Goal: Answer question/provide support: Share knowledge or assist other users

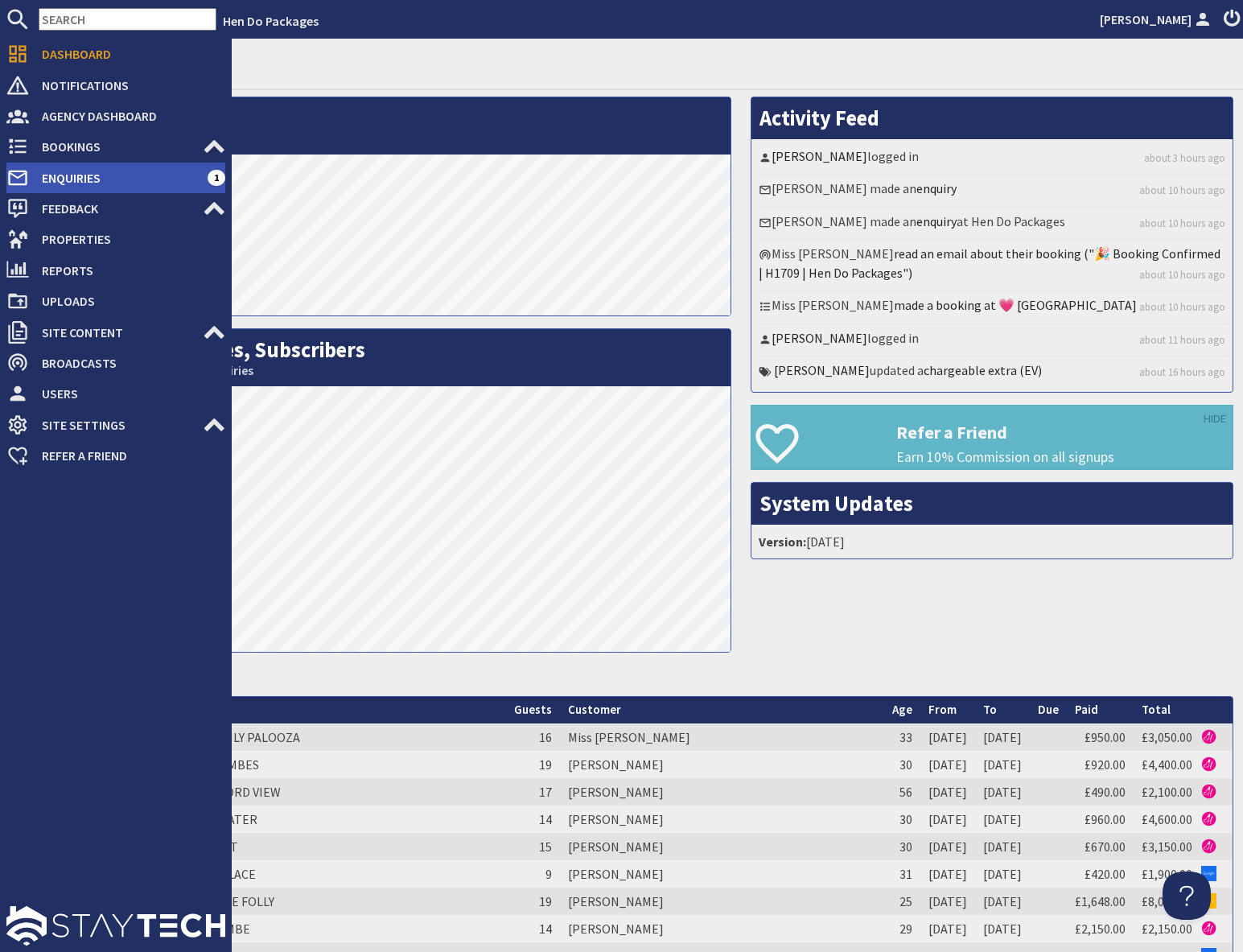
click at [63, 180] on span "Enquiries" at bounding box center [118, 177] width 179 height 26
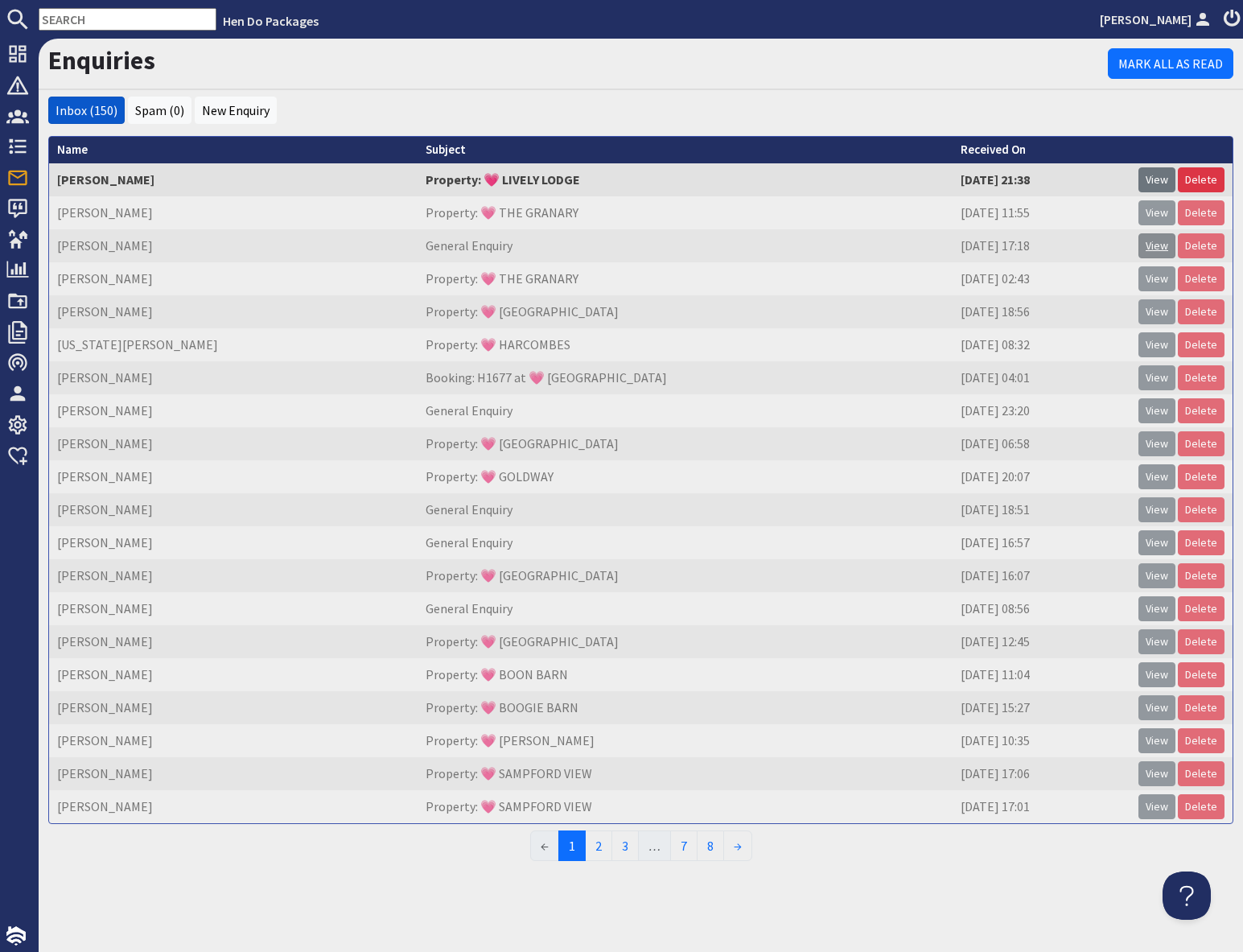
click at [1154, 248] on link "View" at bounding box center [1158, 246] width 37 height 25
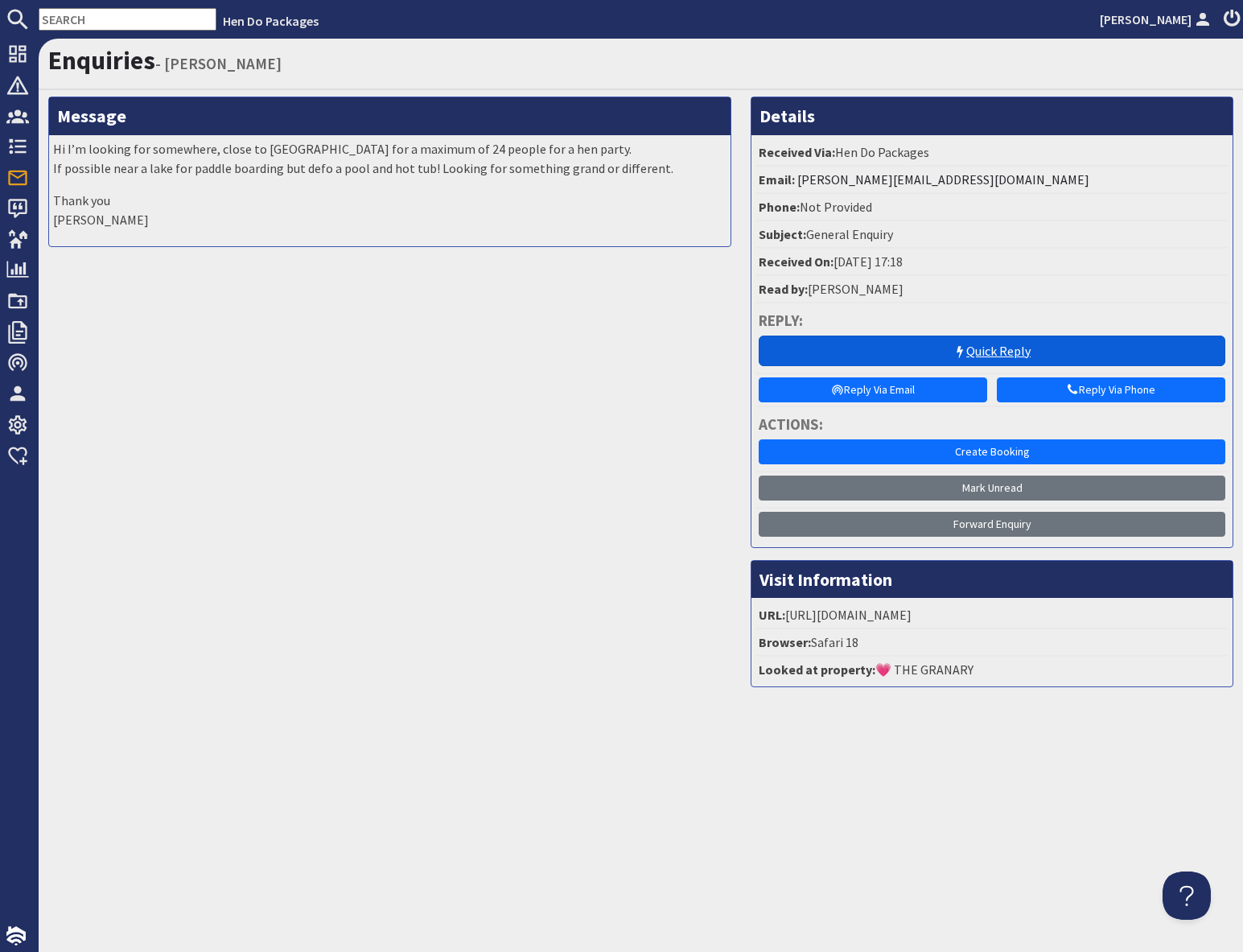
click at [959, 354] on use at bounding box center [959, 352] width 6 height 12
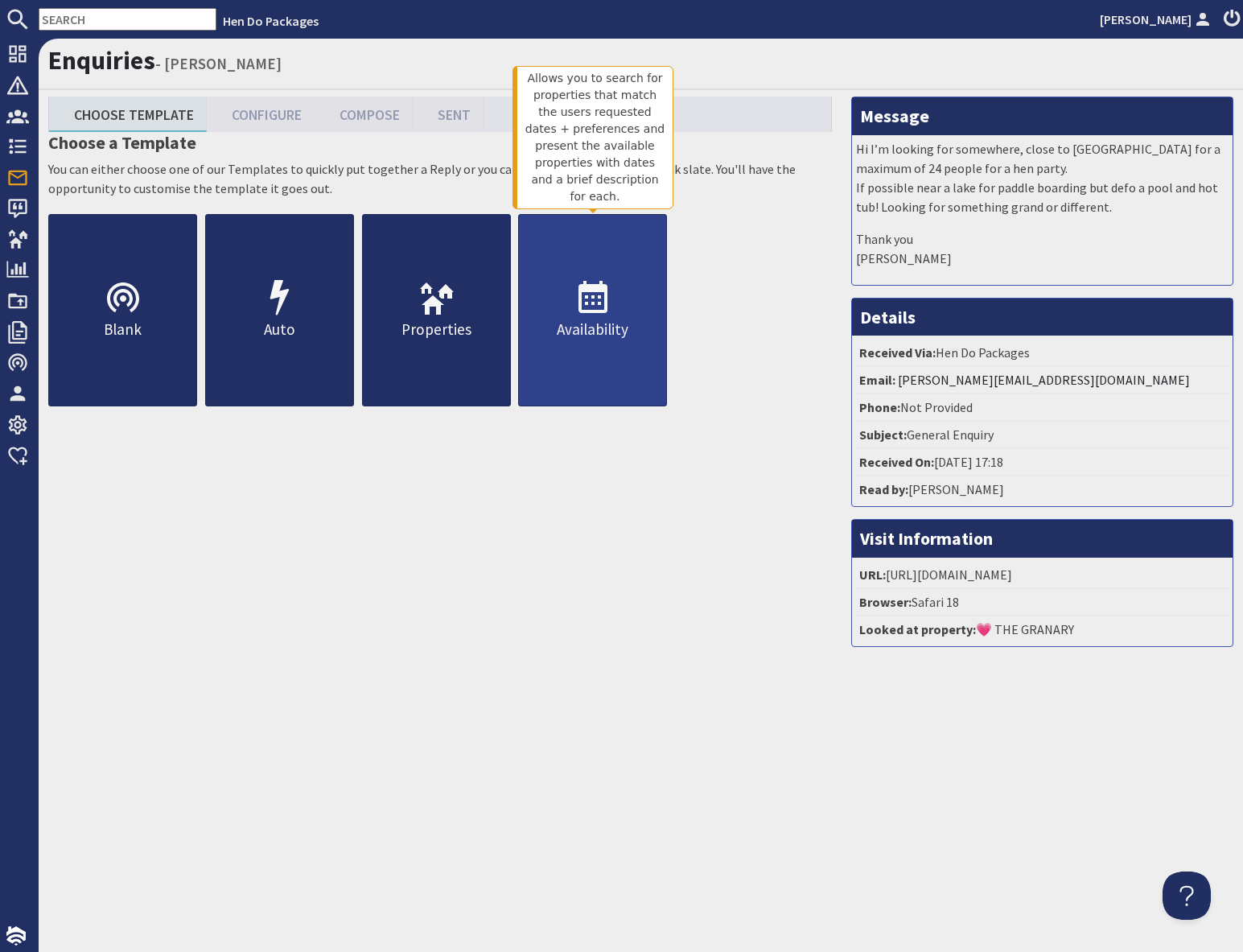
click at [598, 353] on link "Availability" at bounding box center [592, 310] width 149 height 192
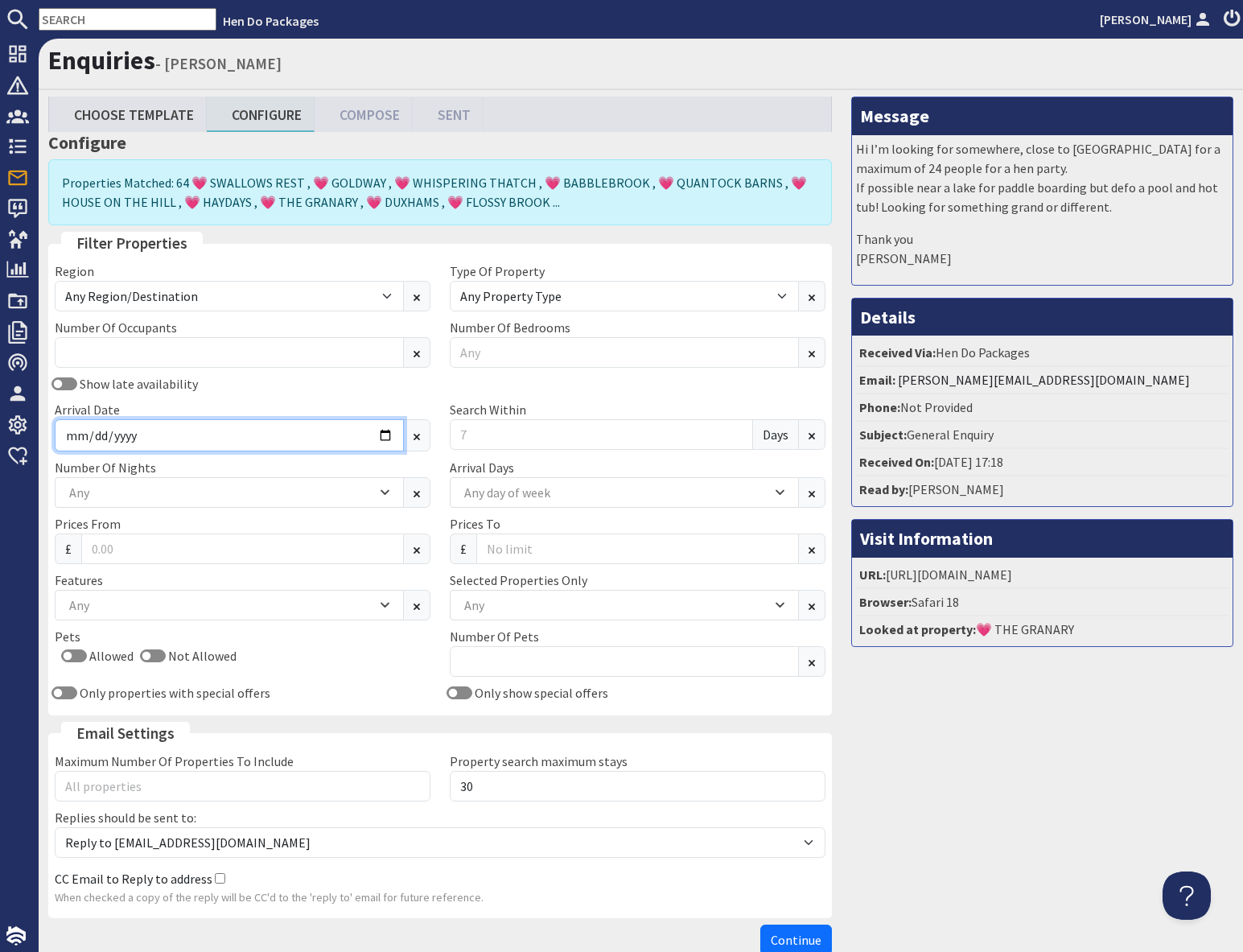
click at [383, 438] on input "Arrival Date" at bounding box center [229, 435] width 349 height 33
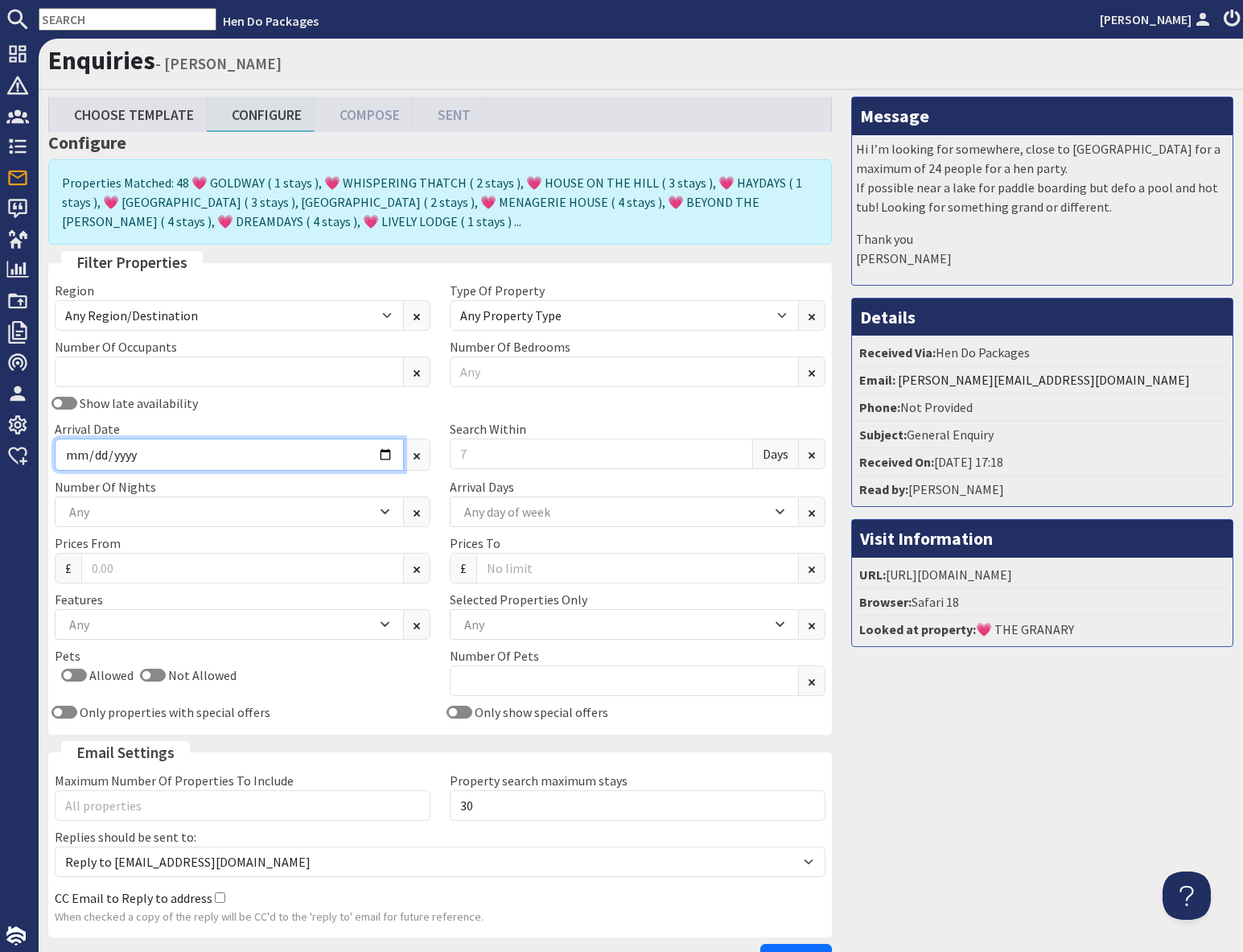
type input "[DATE]"
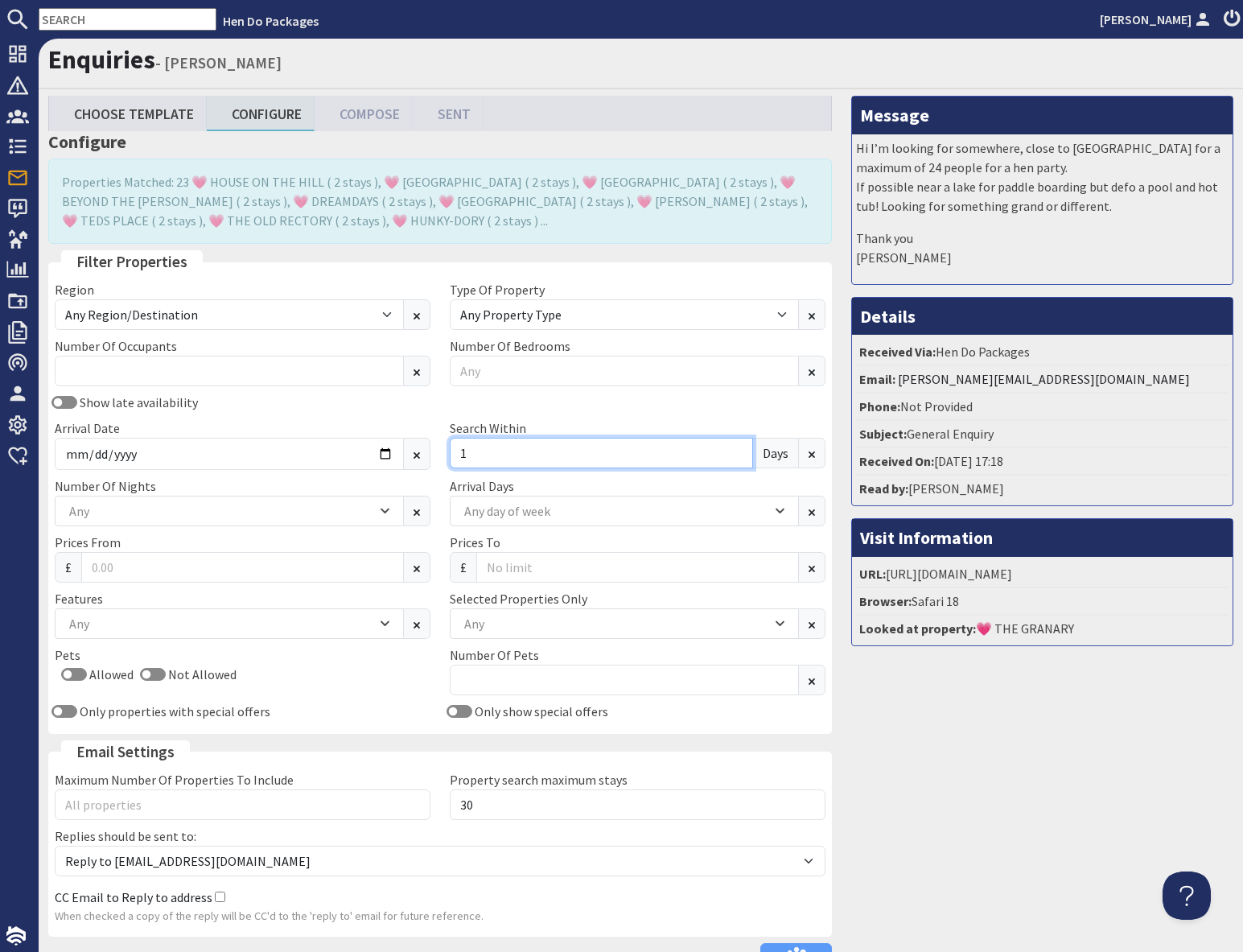
click at [479, 455] on input "1" at bounding box center [602, 453] width 303 height 31
type input "2"
type input "7"
drag, startPoint x: 990, startPoint y: 854, endPoint x: 967, endPoint y: 841, distance: 26.4
click at [988, 852] on div "Message Hi I’m looking for somewhere, close to [GEOGRAPHIC_DATA] for a maximum …" at bounding box center [1043, 538] width 402 height 885
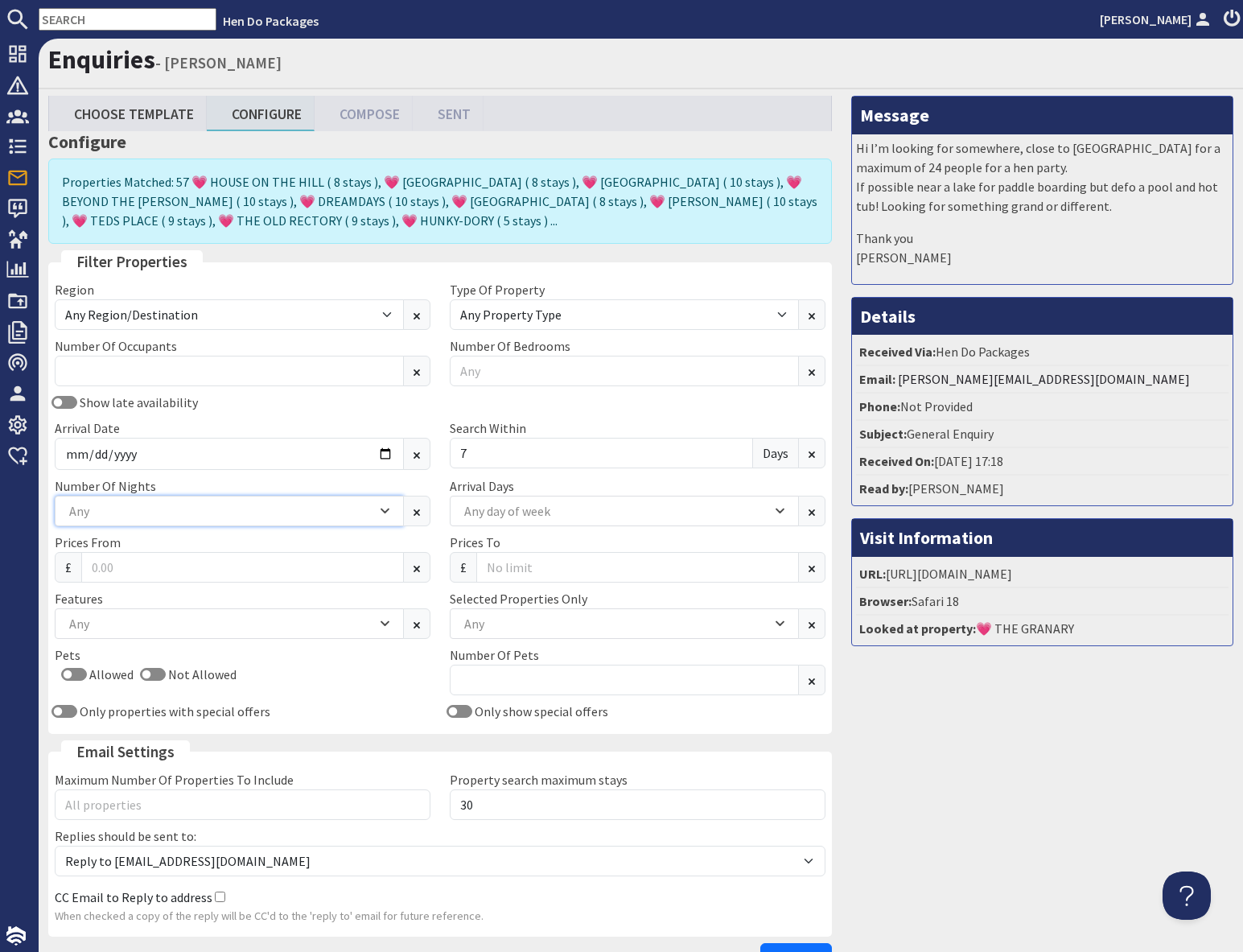
click at [189, 517] on div "Any" at bounding box center [221, 511] width 312 height 18
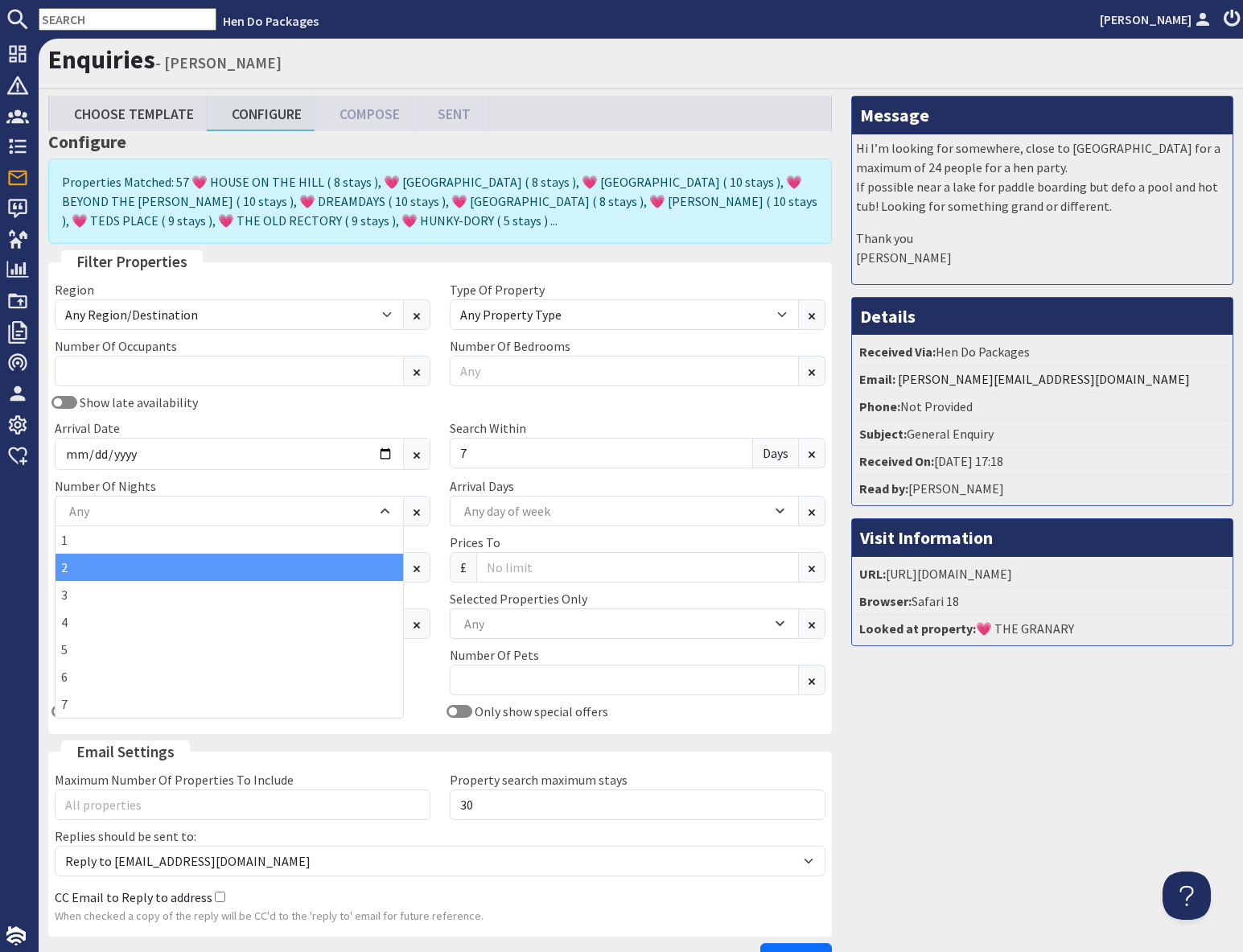
click at [96, 572] on div "2" at bounding box center [229, 566] width 348 height 27
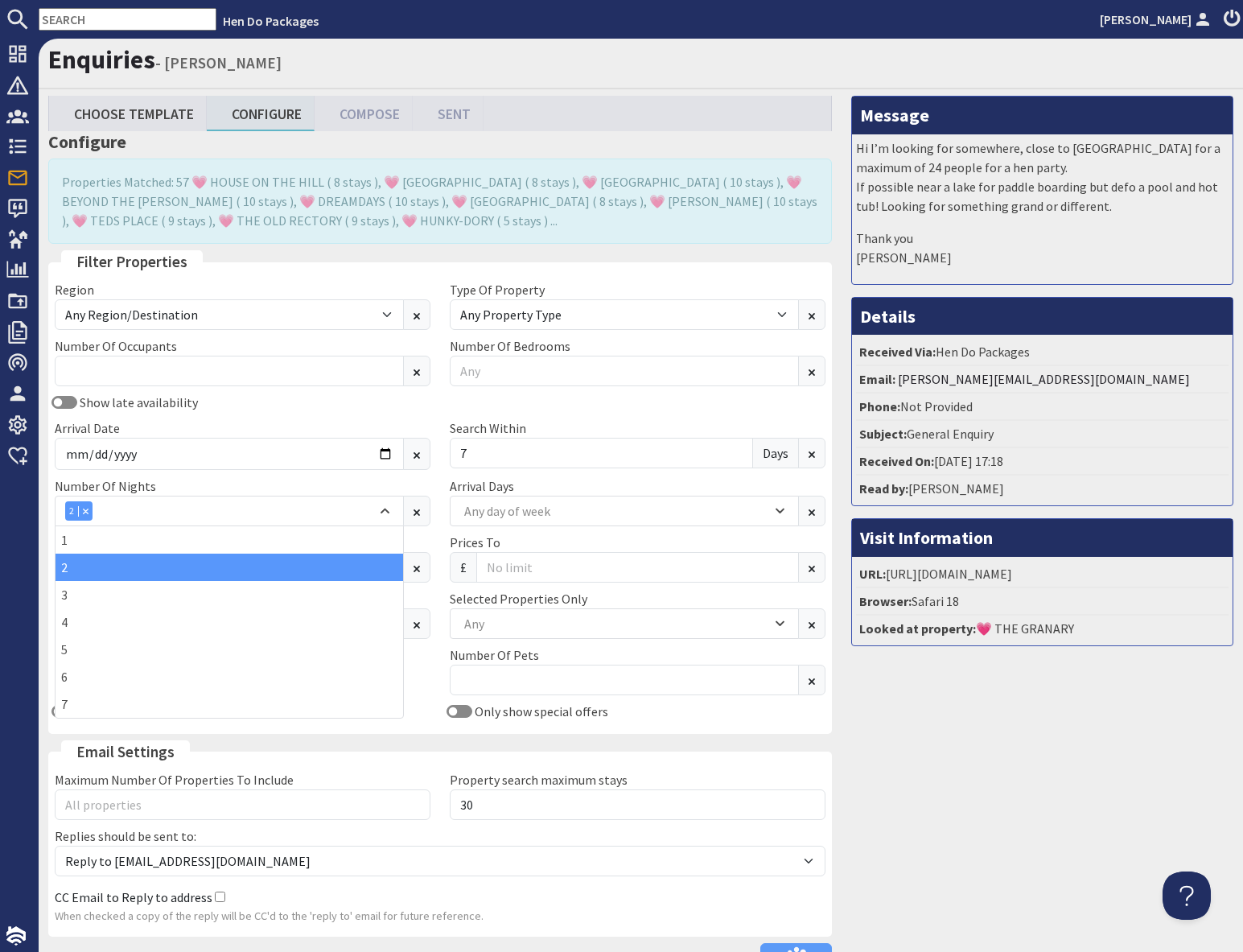
click at [947, 742] on div "Message Hi I’m looking for somewhere, close to [GEOGRAPHIC_DATA] for a maximum …" at bounding box center [1043, 538] width 402 height 885
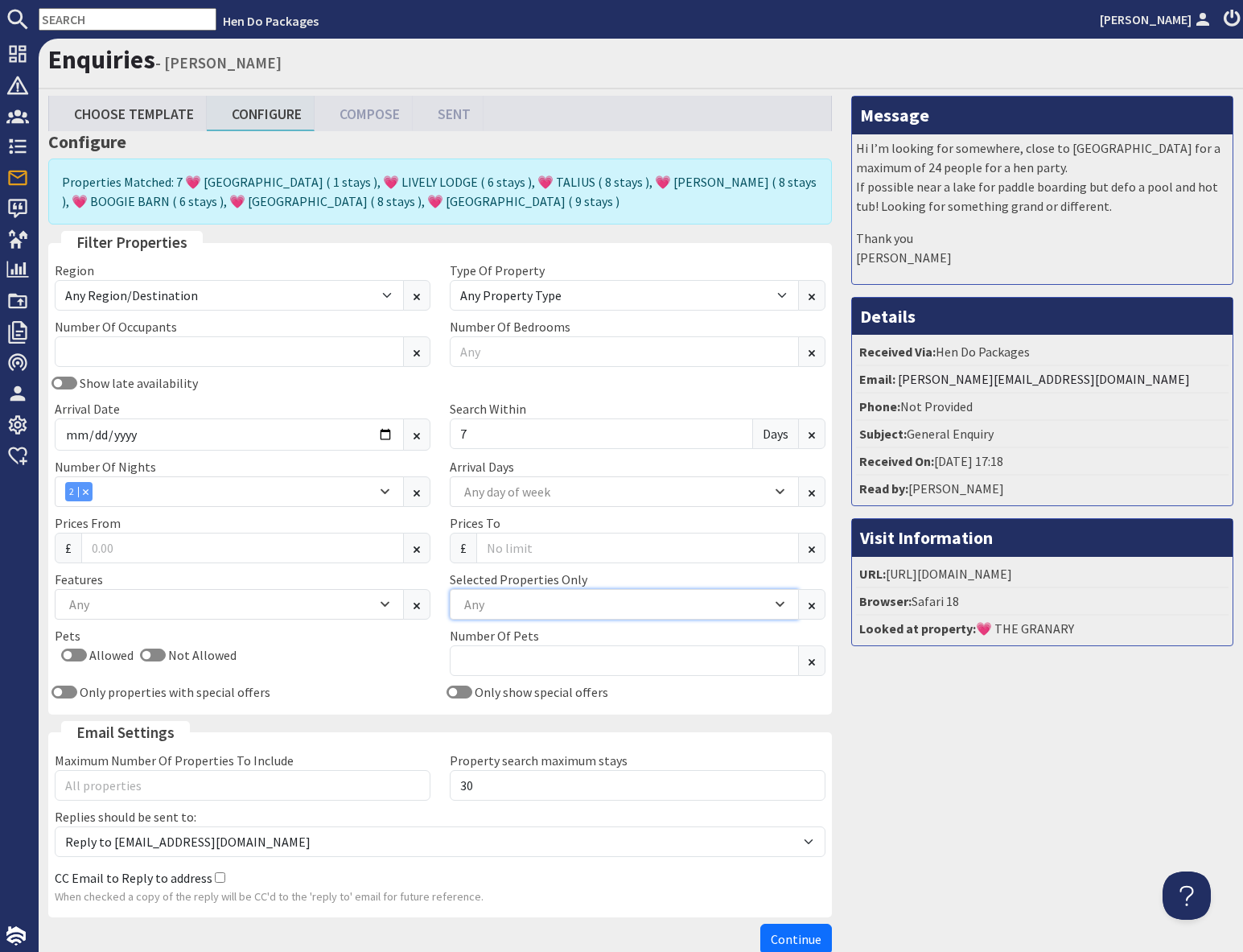
click at [504, 605] on div "Any" at bounding box center [617, 604] width 312 height 18
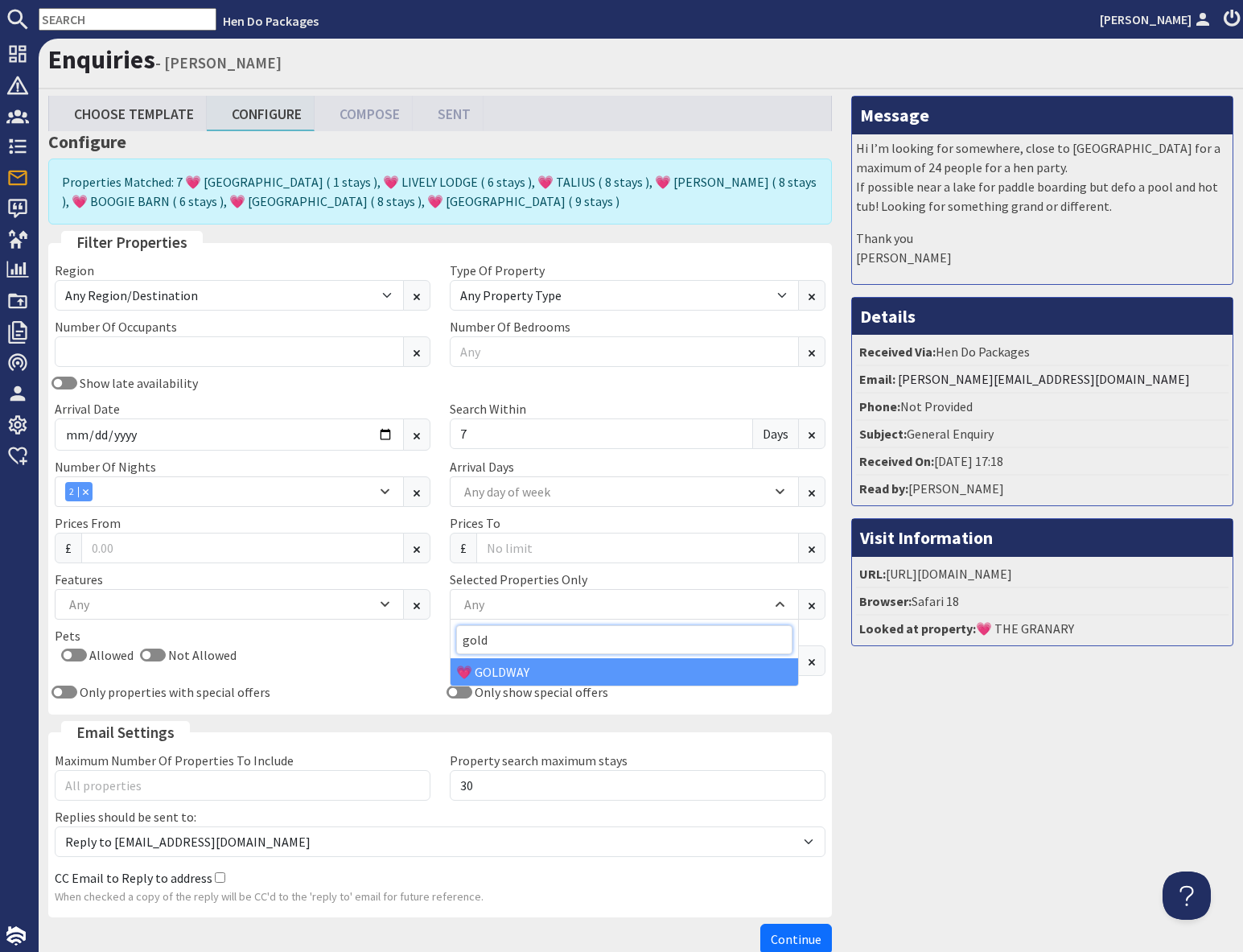
type input "gold"
click at [525, 673] on div "💗 GOLDWAY" at bounding box center [625, 671] width 348 height 27
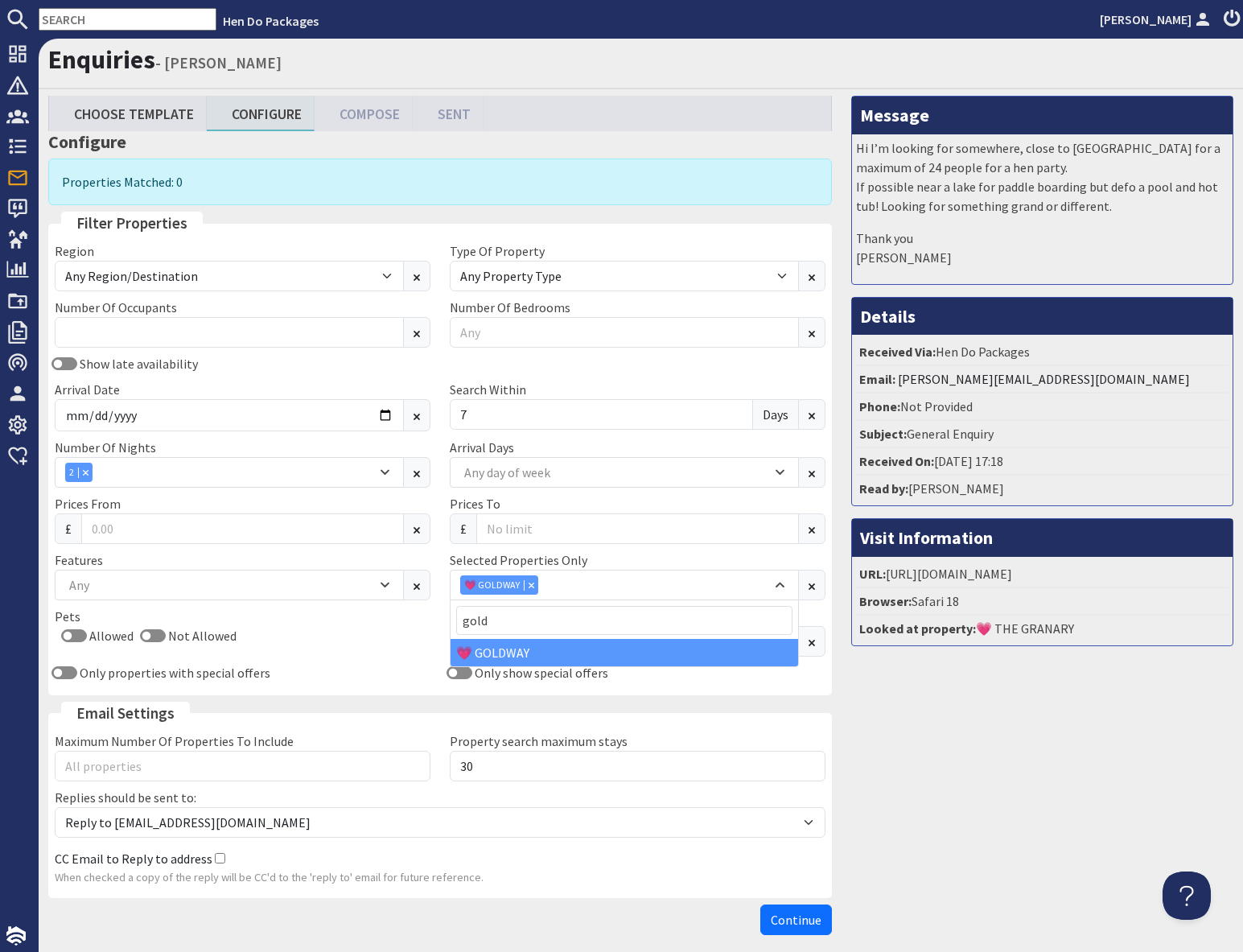
click at [1042, 792] on div "Message Hi I’m looking for somewhere, close to [GEOGRAPHIC_DATA] for a maximum …" at bounding box center [1043, 519] width 402 height 846
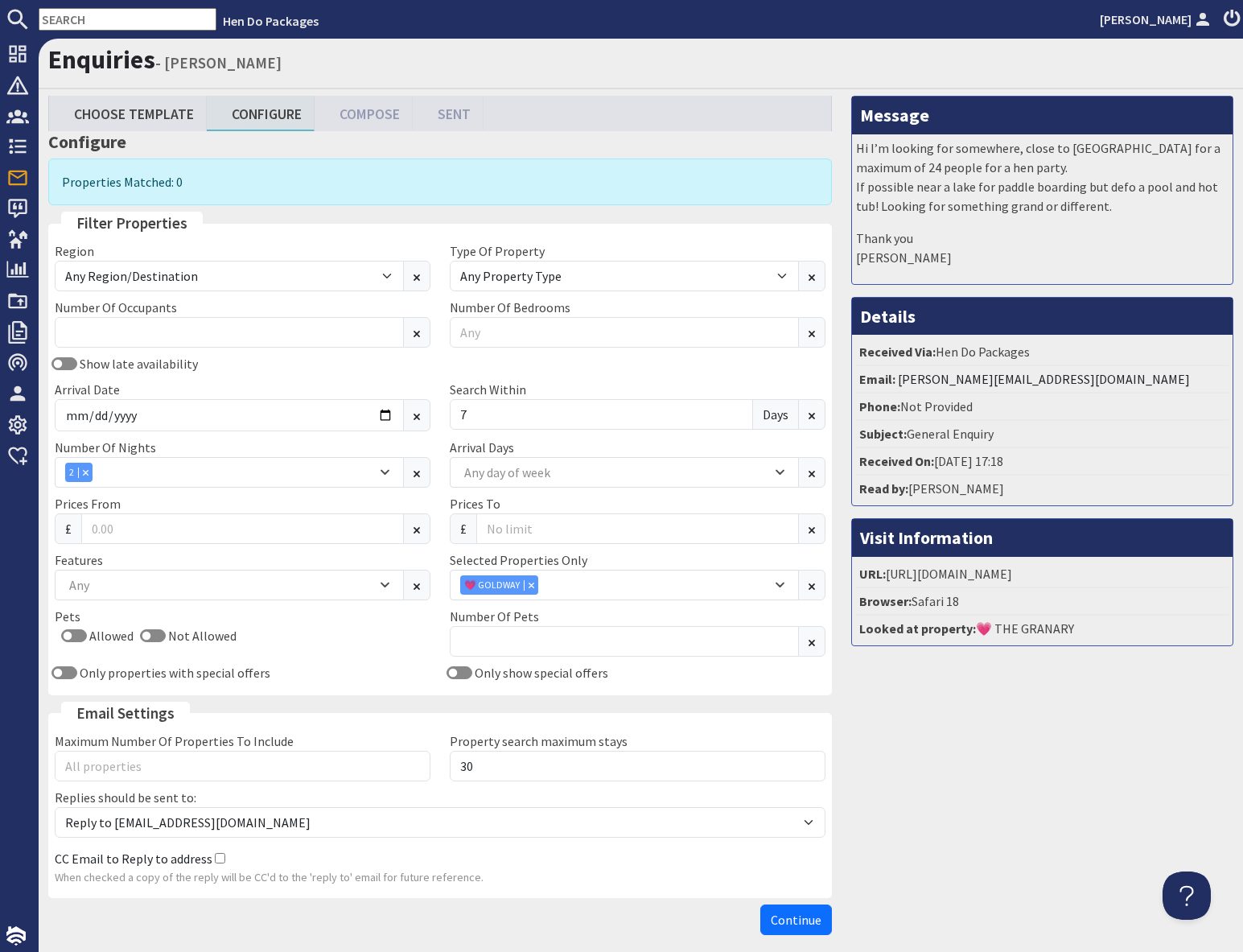
click at [98, 18] on input "text" at bounding box center [128, 19] width 178 height 23
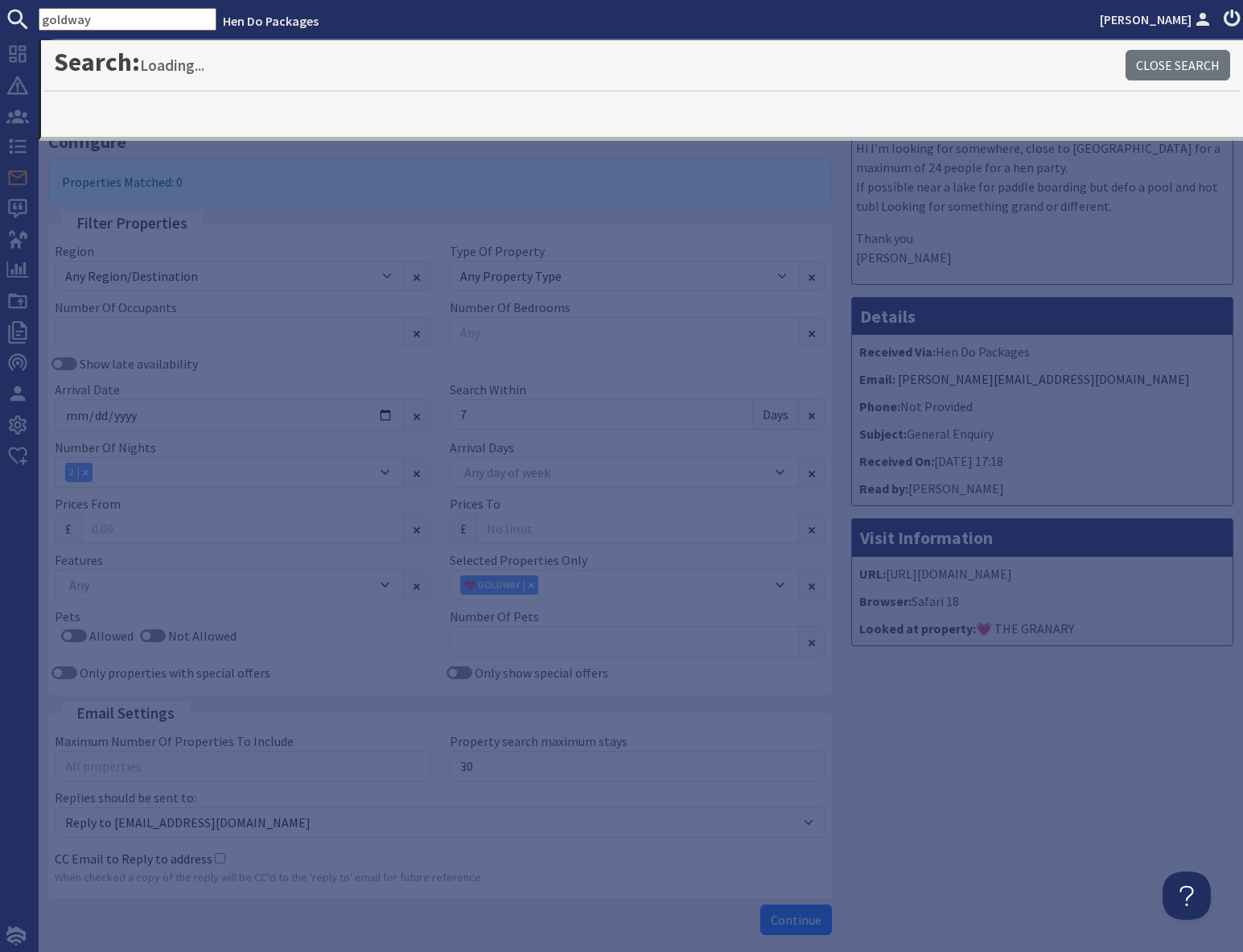
type input "goldway"
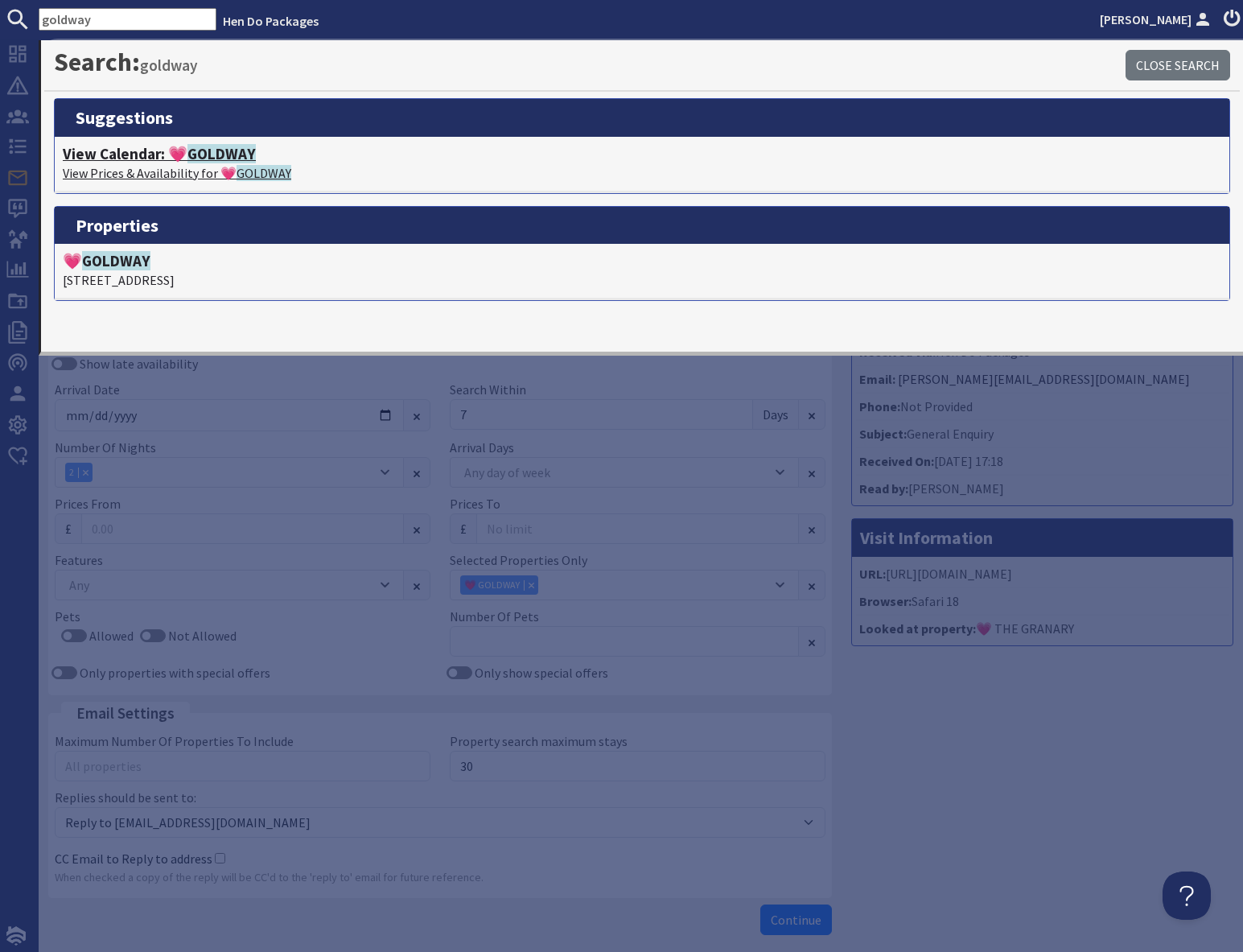
click at [203, 159] on span "GOLDWAY" at bounding box center [222, 154] width 69 height 19
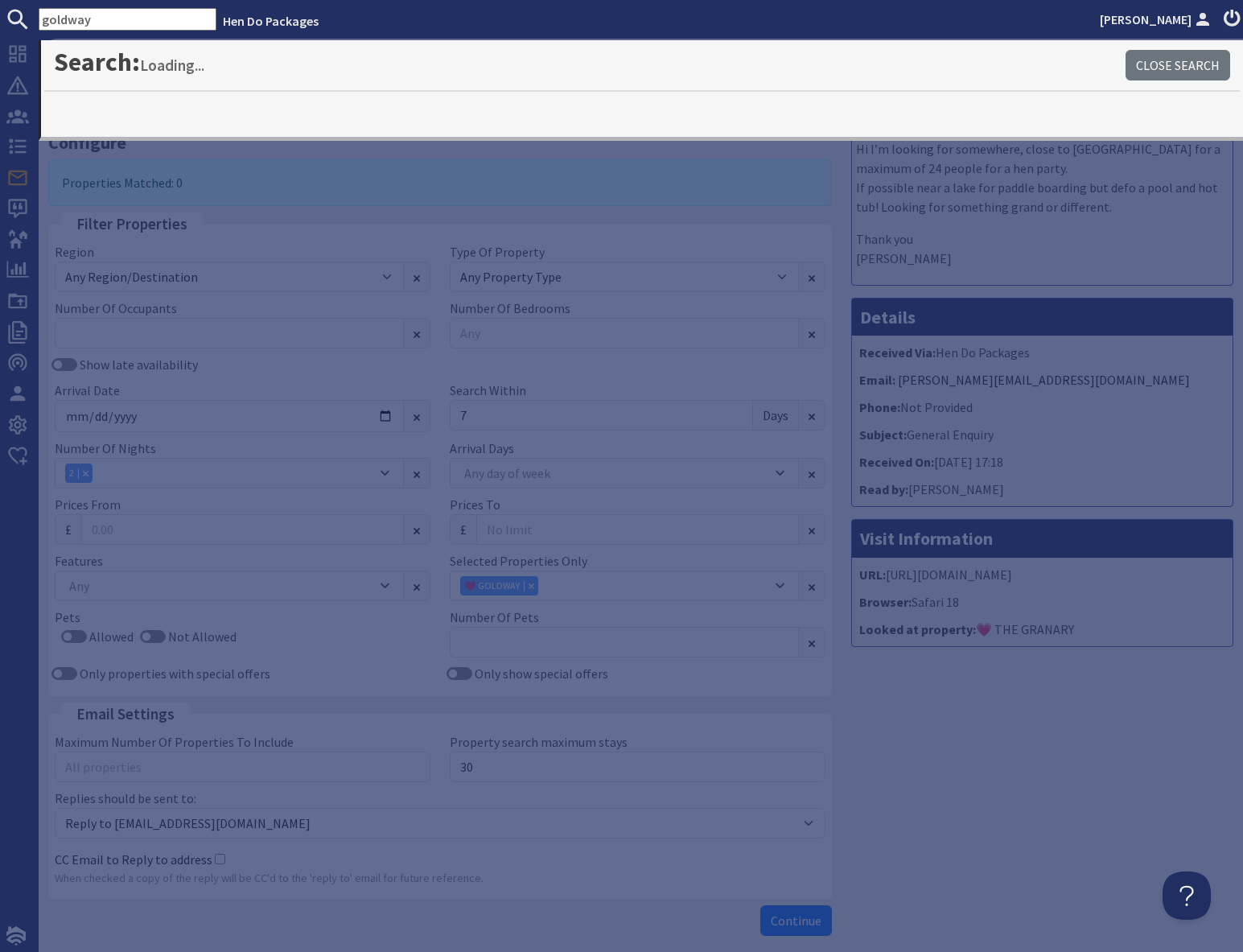
click at [985, 781] on div "Message Hi I’m looking for somewhere, close to [GEOGRAPHIC_DATA] for a maximum …" at bounding box center [1043, 520] width 402 height 846
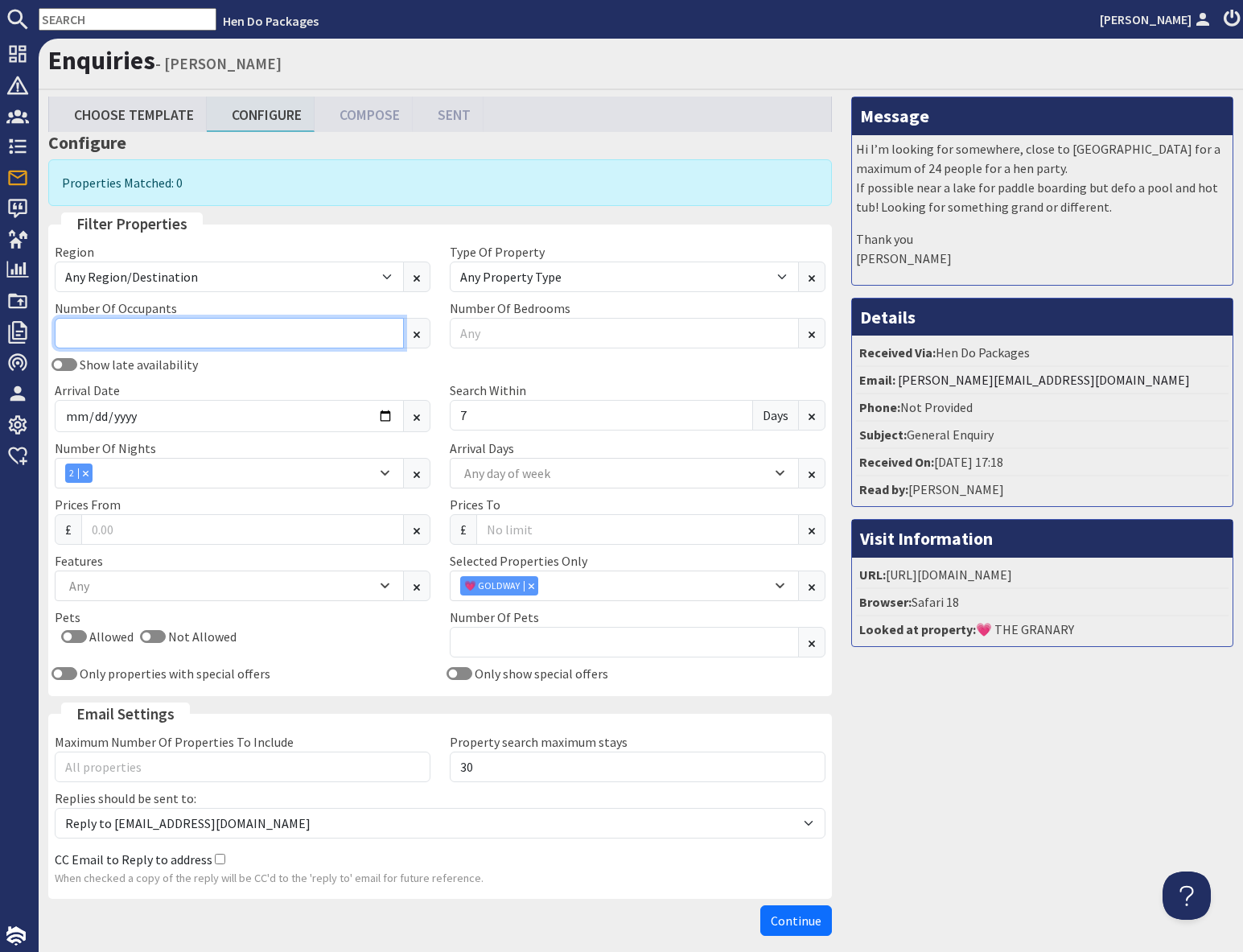
click at [219, 336] on input "Number Of Occupants" at bounding box center [229, 333] width 349 height 31
type input "24"
drag, startPoint x: 1065, startPoint y: 712, endPoint x: 1008, endPoint y: 717, distance: 57.2
click at [1062, 712] on div "Message Hi I’m looking for somewhere, close to [GEOGRAPHIC_DATA] for a maximum …" at bounding box center [1043, 520] width 402 height 846
click at [532, 583] on icon "Combobox" at bounding box center [531, 585] width 4 height 4
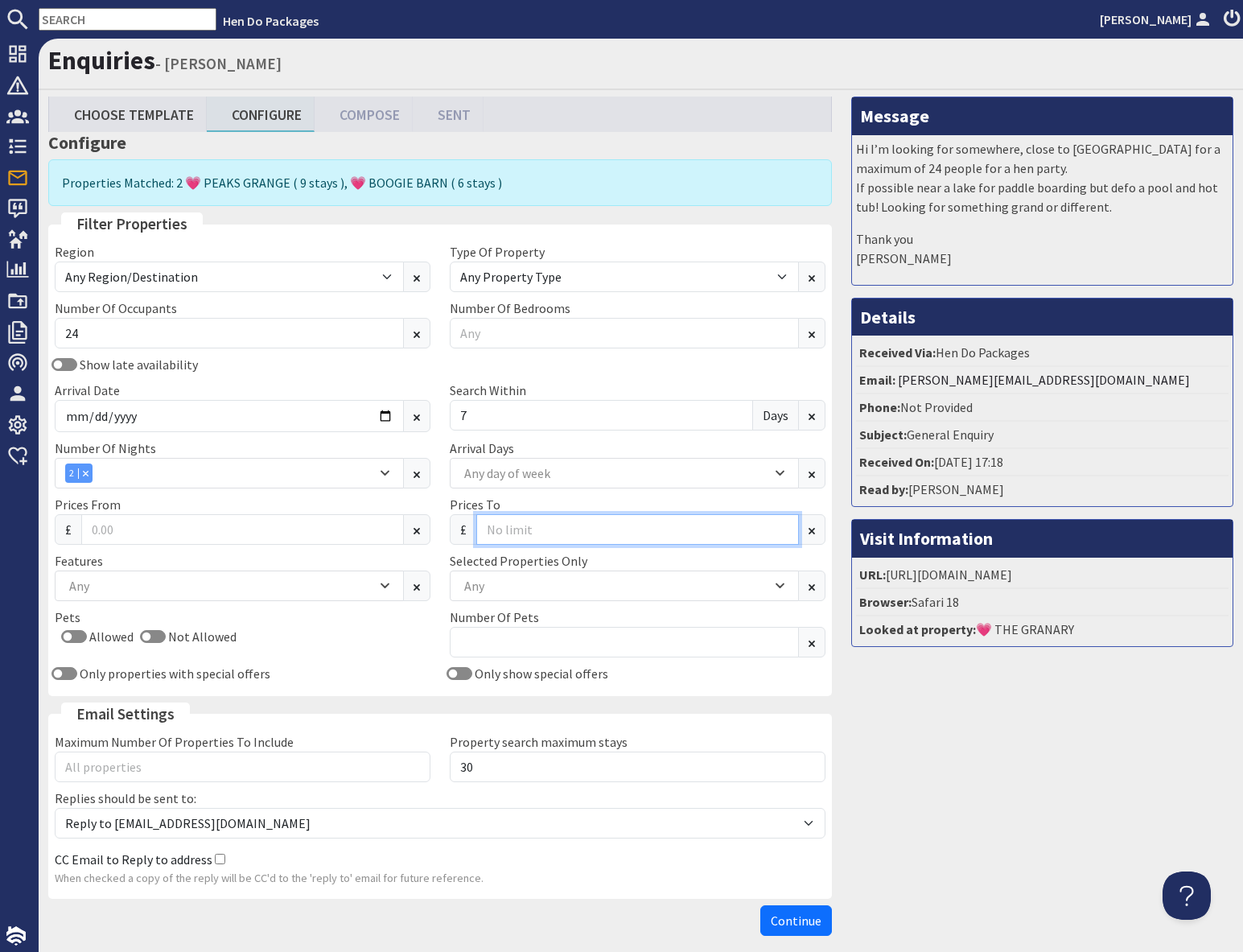
click at [532, 533] on input "Prices To" at bounding box center [638, 529] width 322 height 31
click at [536, 471] on div "Any day of week" at bounding box center [617, 473] width 312 height 18
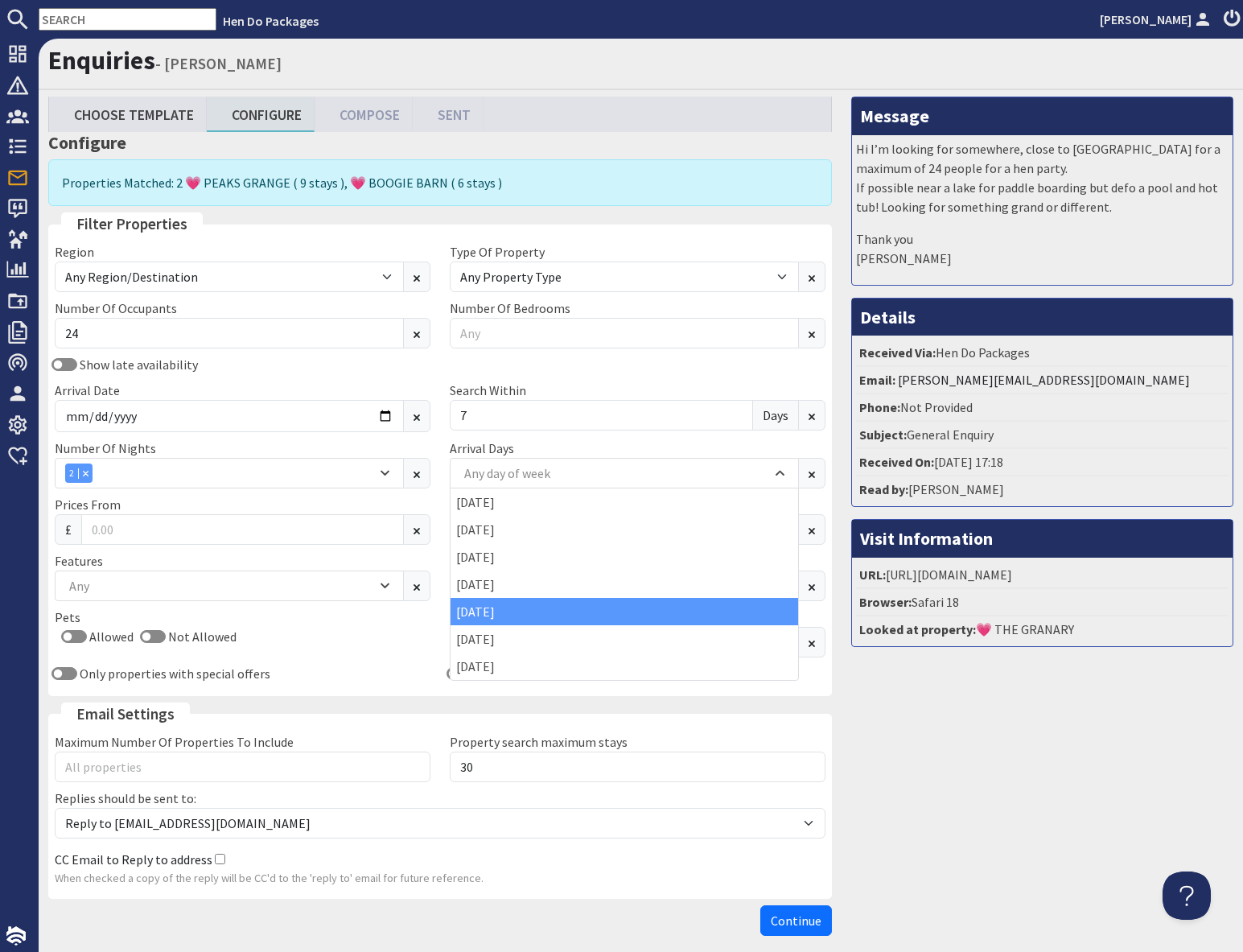
click at [480, 610] on div "[DATE]" at bounding box center [625, 611] width 348 height 27
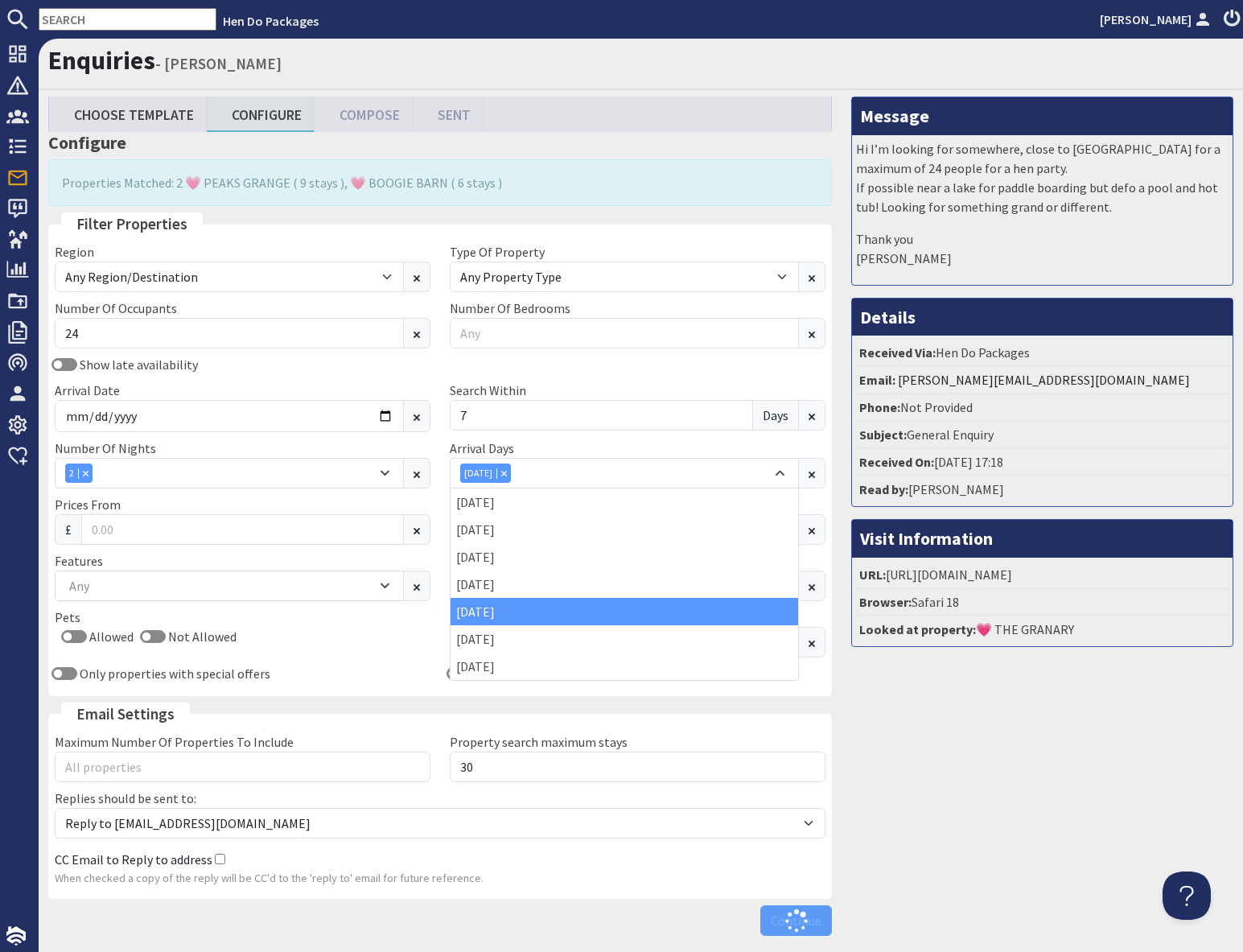
drag, startPoint x: 1158, startPoint y: 851, endPoint x: 1141, endPoint y: 851, distance: 17.0
click at [1147, 851] on div "Message Hi I’m looking for somewhere, close to [GEOGRAPHIC_DATA] for a maximum …" at bounding box center [1043, 520] width 402 height 846
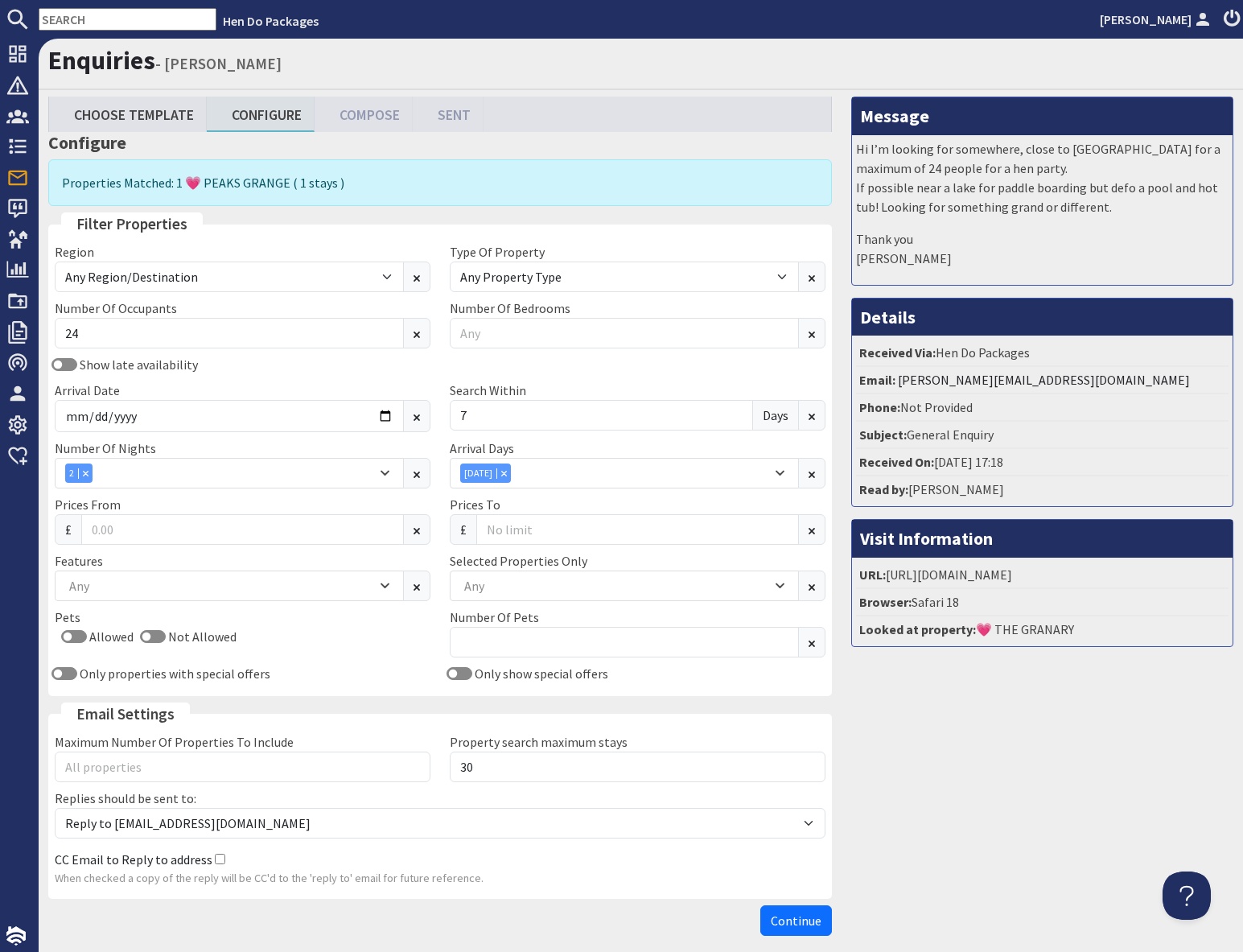
scroll to position [72, 0]
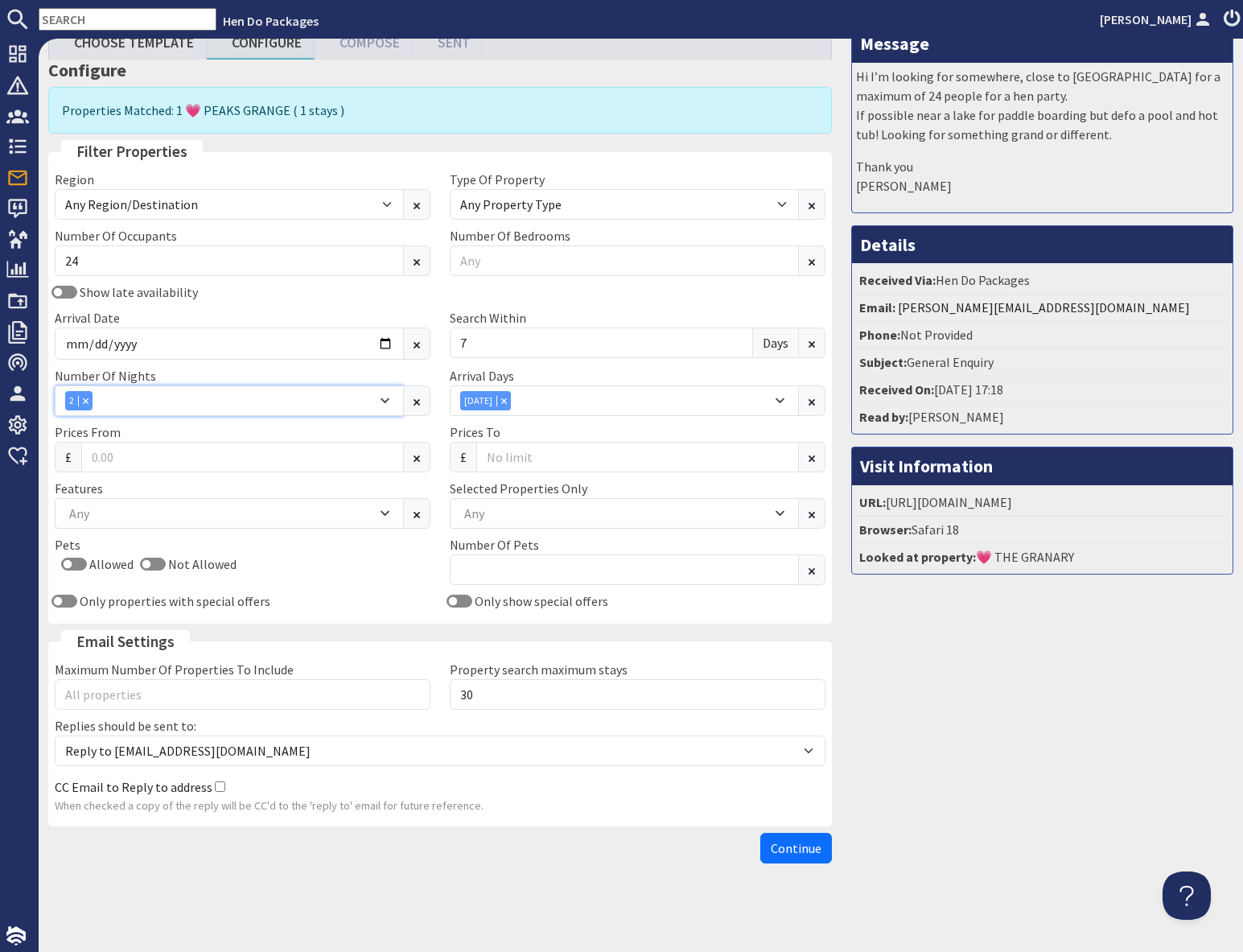
click at [168, 401] on div "2" at bounding box center [221, 401] width 312 height 19
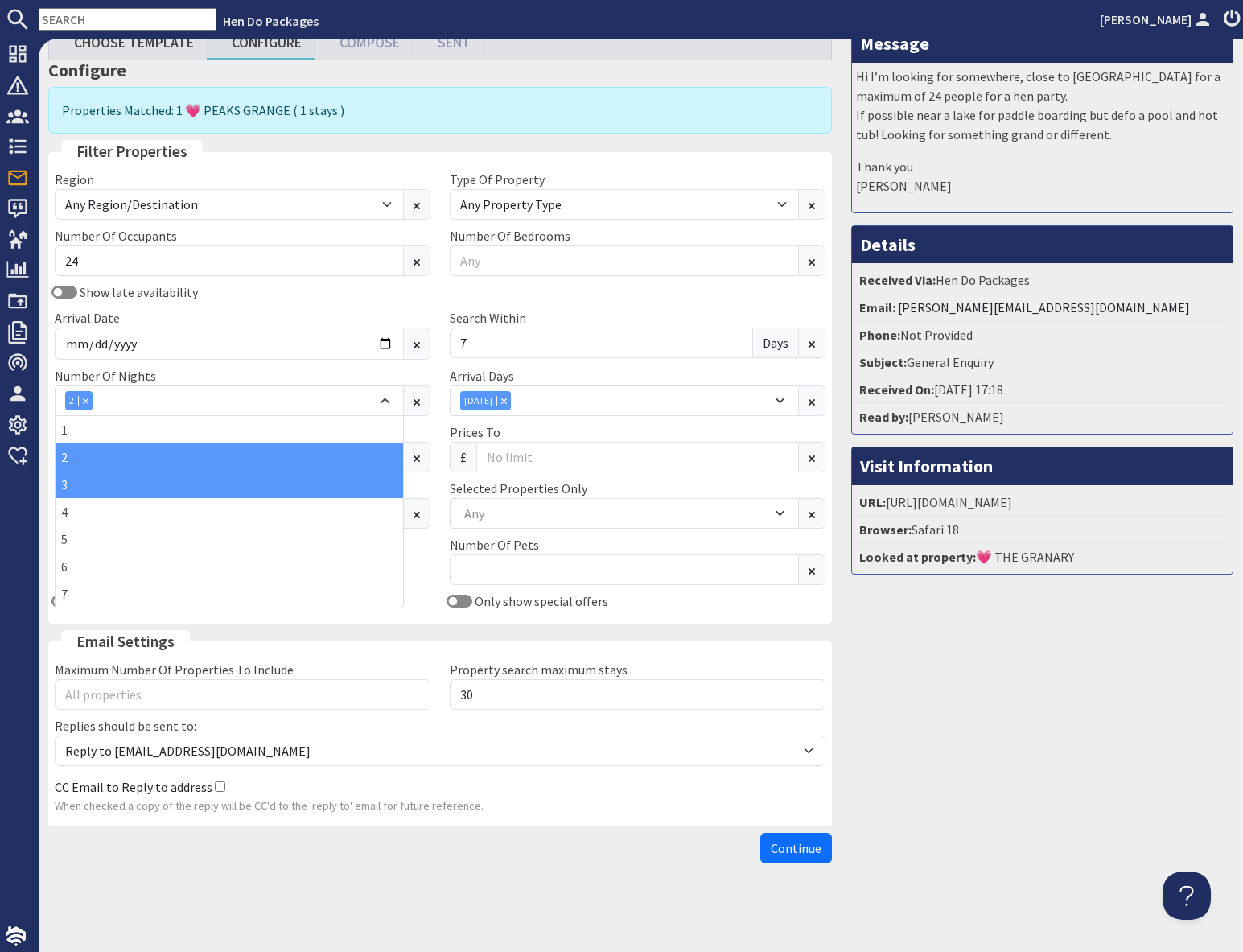
click at [78, 489] on div "3" at bounding box center [229, 483] width 348 height 27
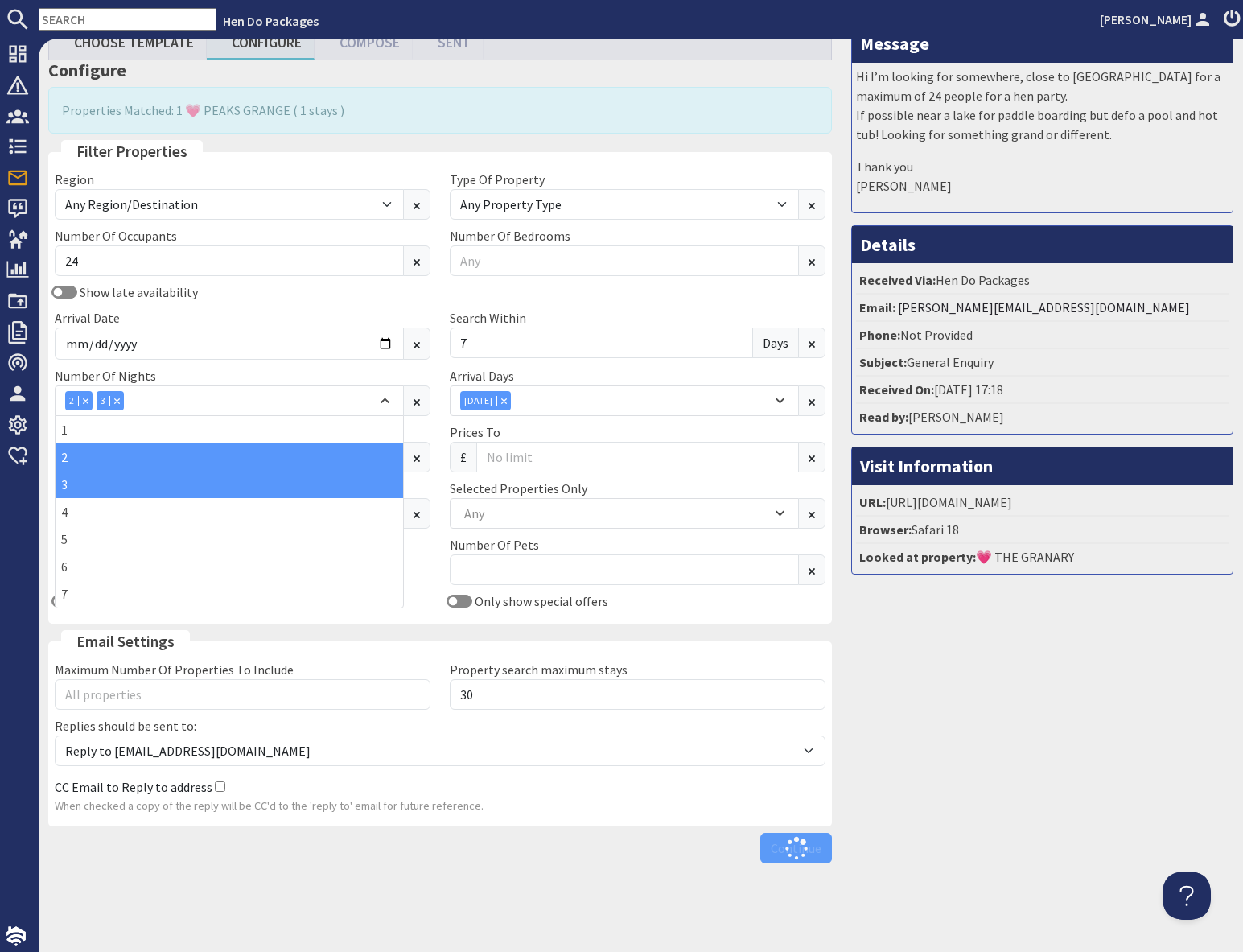
click at [1031, 705] on div "Message Hi I’m looking for somewhere, close to [GEOGRAPHIC_DATA] for a maximum …" at bounding box center [1043, 446] width 402 height 846
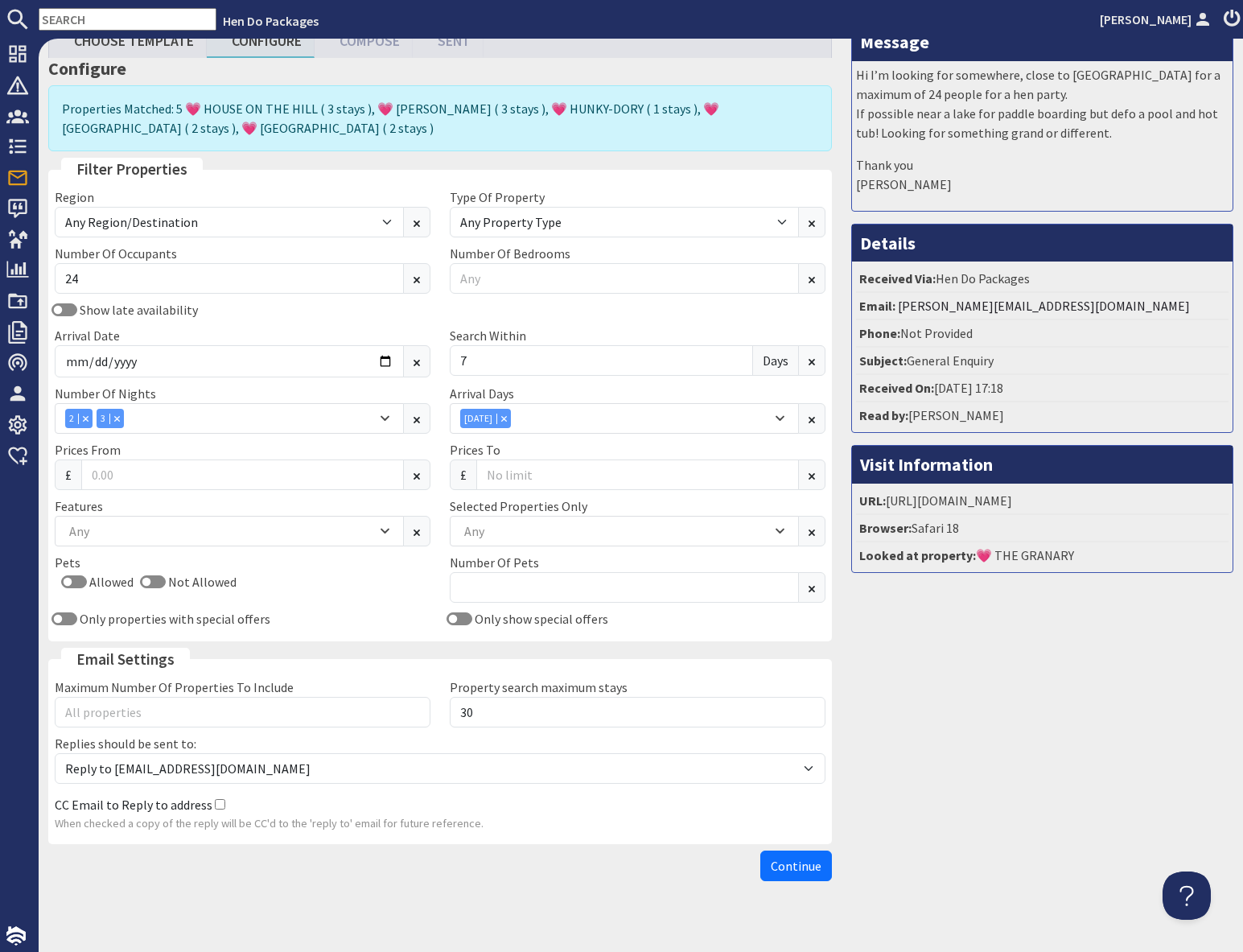
scroll to position [79, 0]
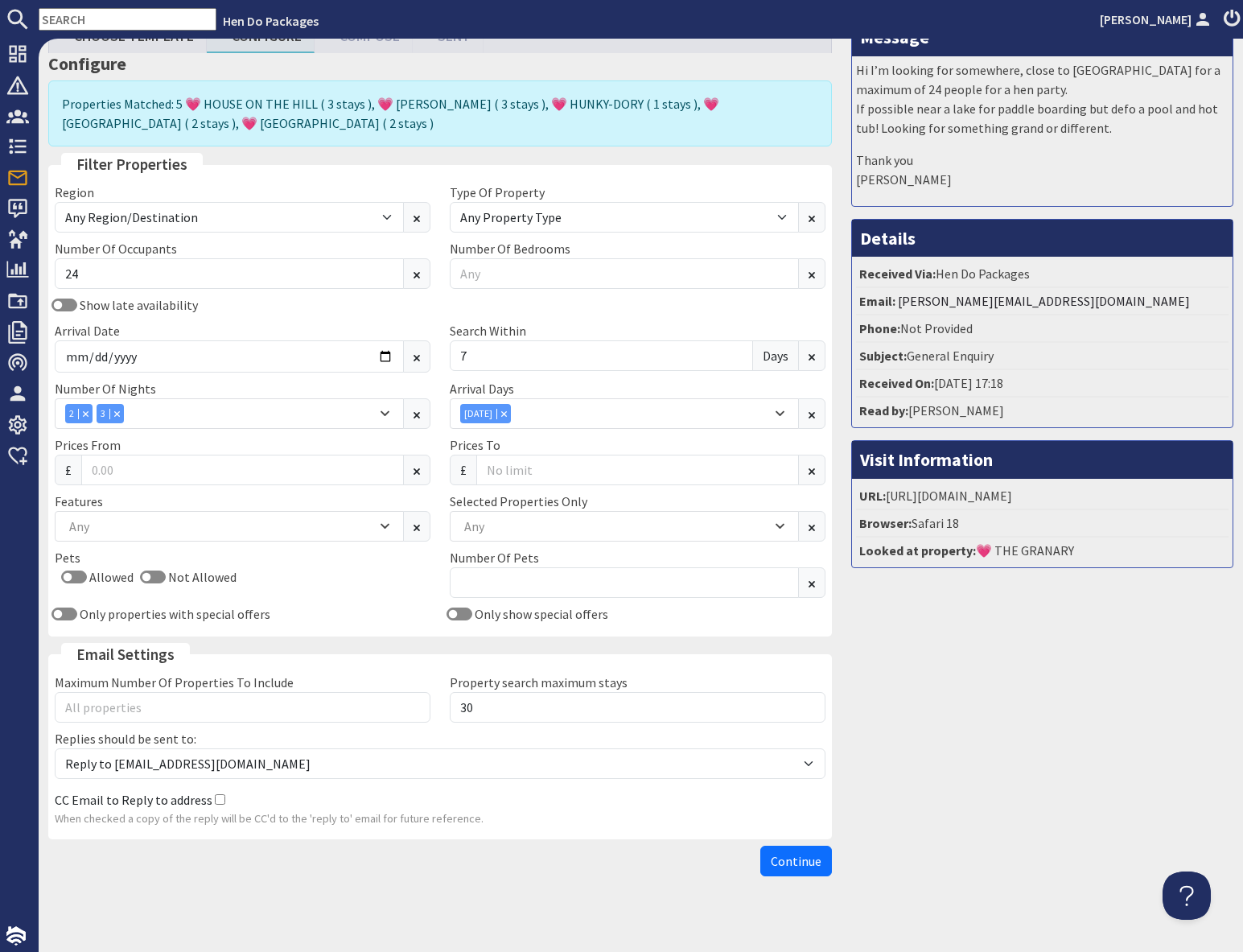
click at [935, 772] on div "Message Hi I’m looking for somewhere, close to [GEOGRAPHIC_DATA] for a maximum …" at bounding box center [1043, 450] width 402 height 866
click at [805, 862] on span "Continue" at bounding box center [796, 860] width 51 height 16
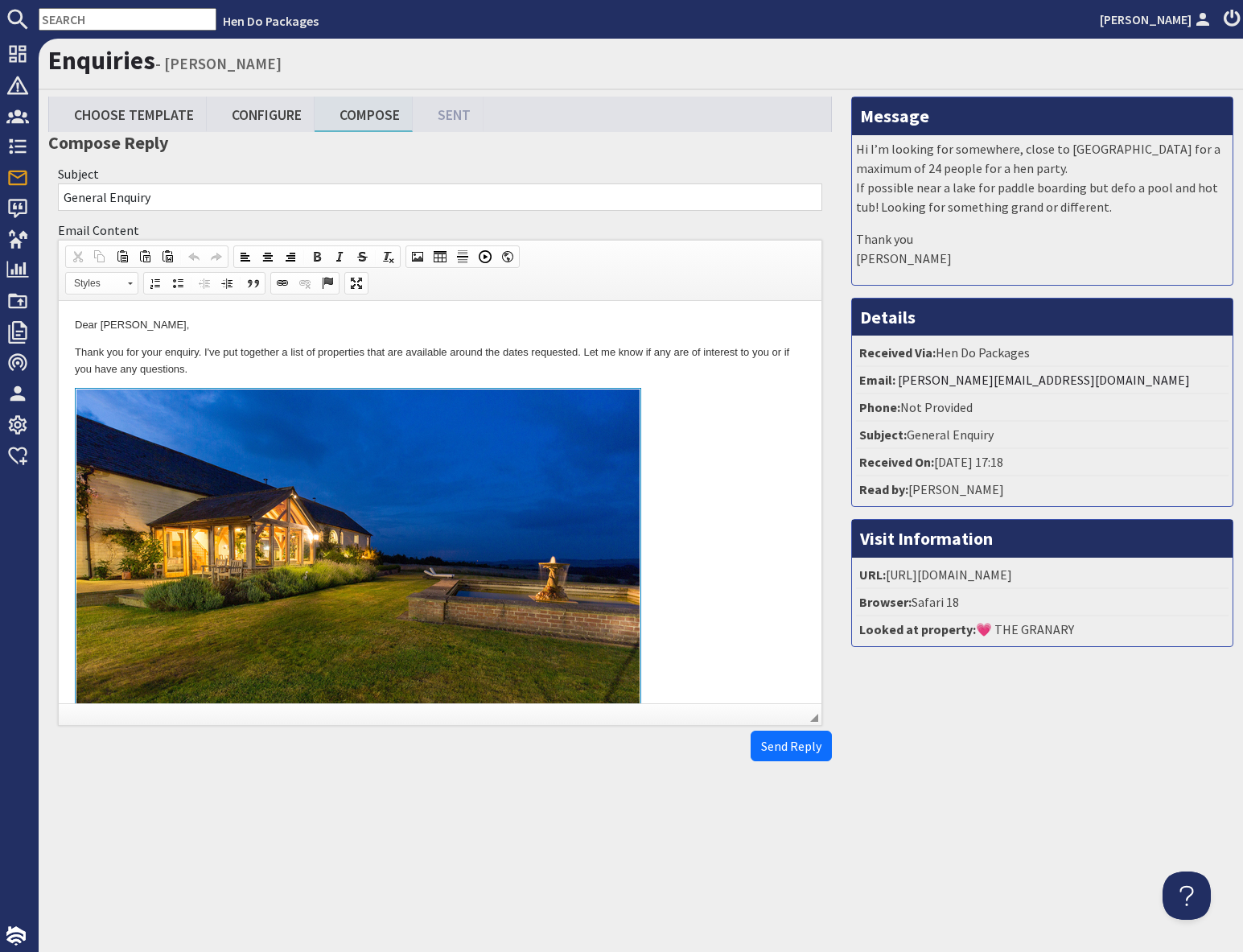
click at [693, 491] on link at bounding box center [440, 572] width 730 height 371
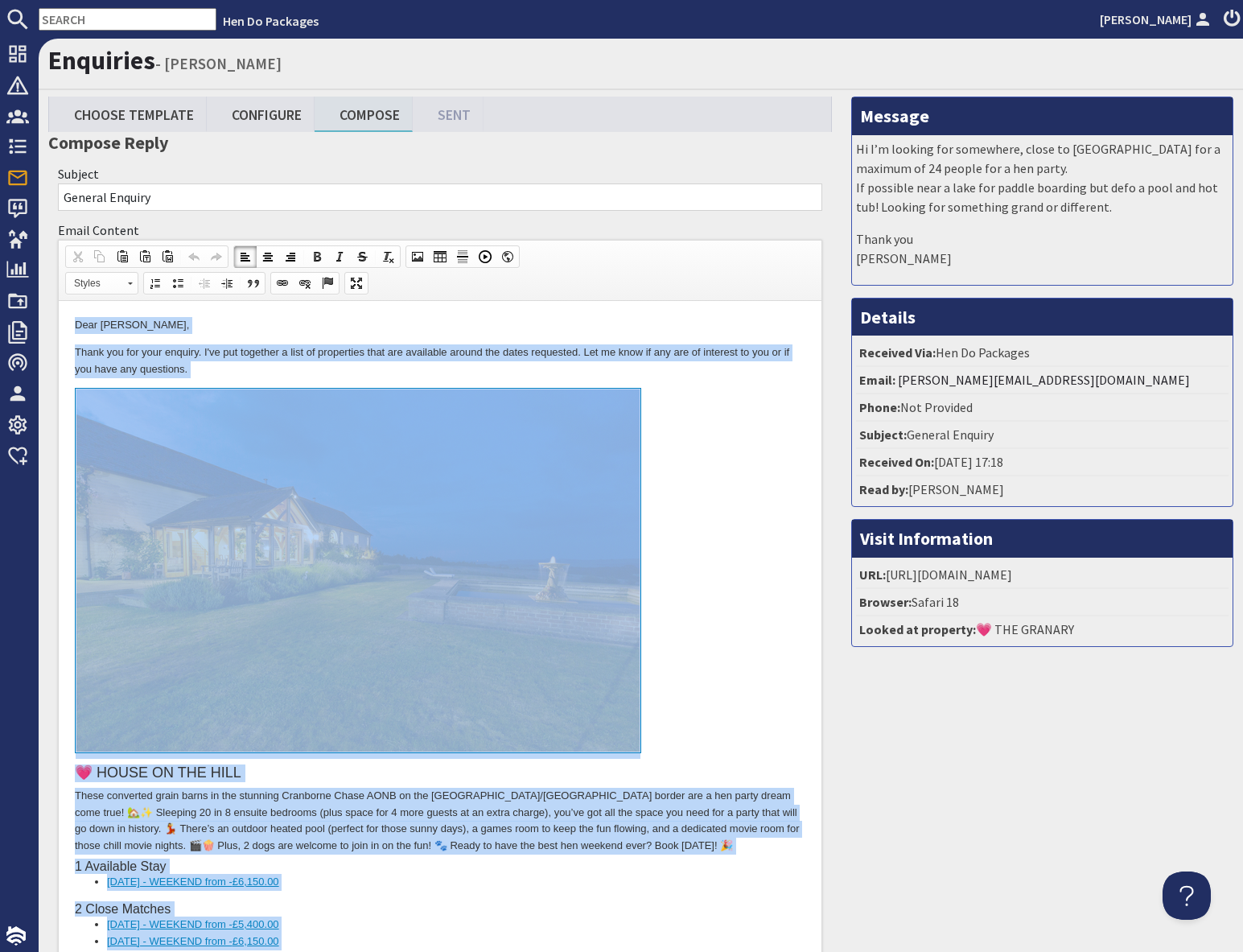
drag, startPoint x: 264, startPoint y: 984, endPoint x: 275, endPoint y: -115, distance: 1099.1
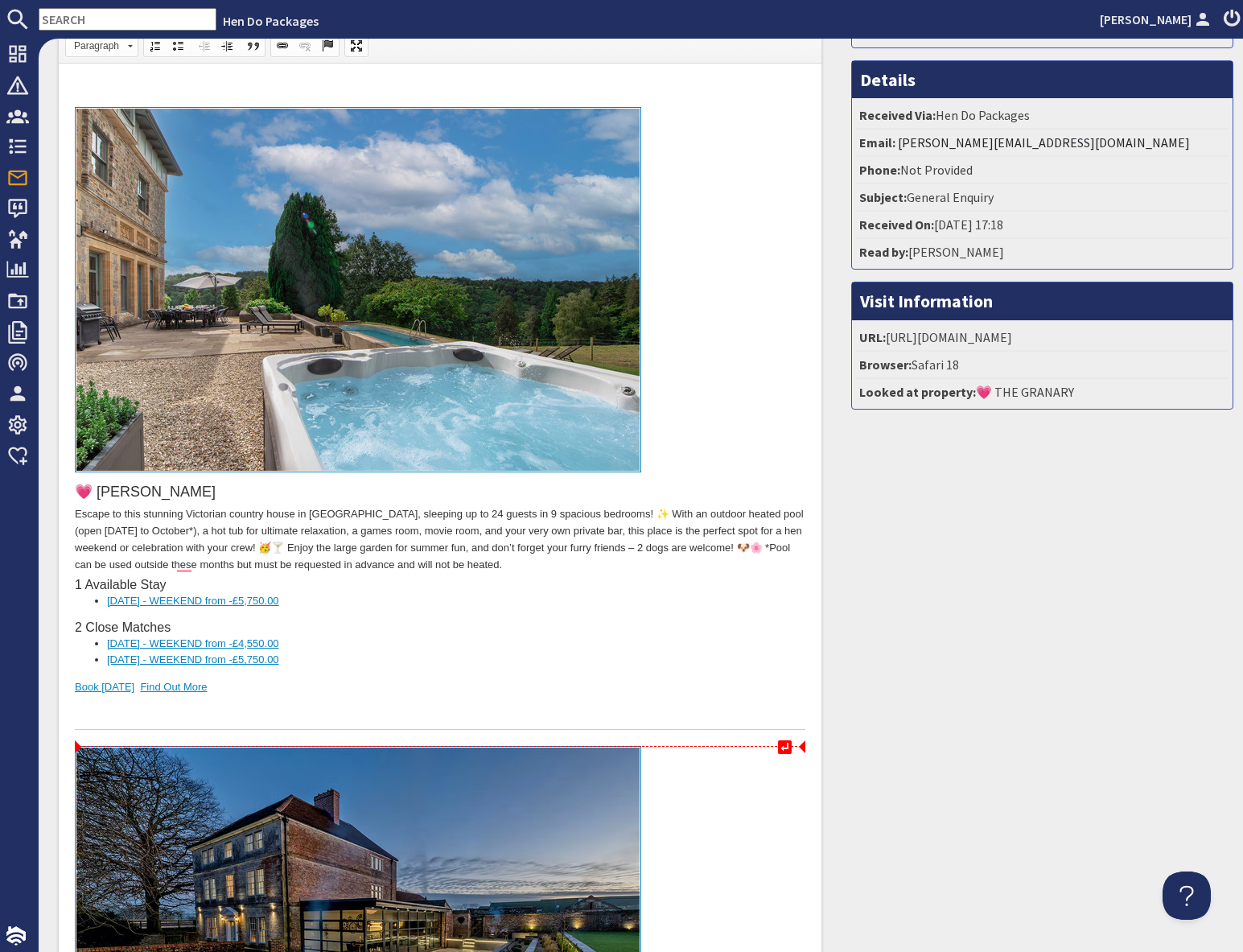
scroll to position [240, 0]
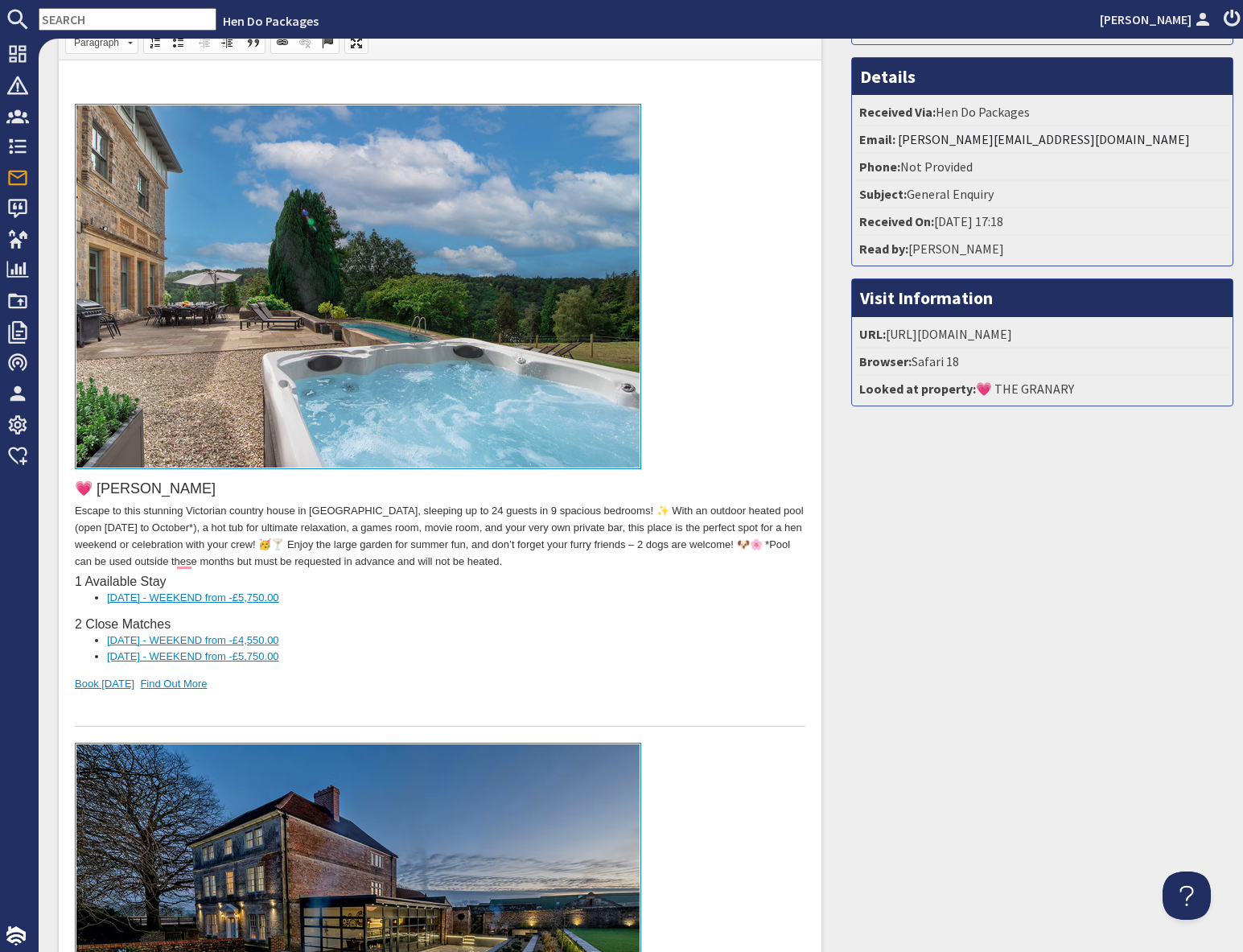
click at [290, 706] on div "To enrich screen reader interactions, please activate Accessibility in Grammarl…" at bounding box center [440, 710] width 730 height 33
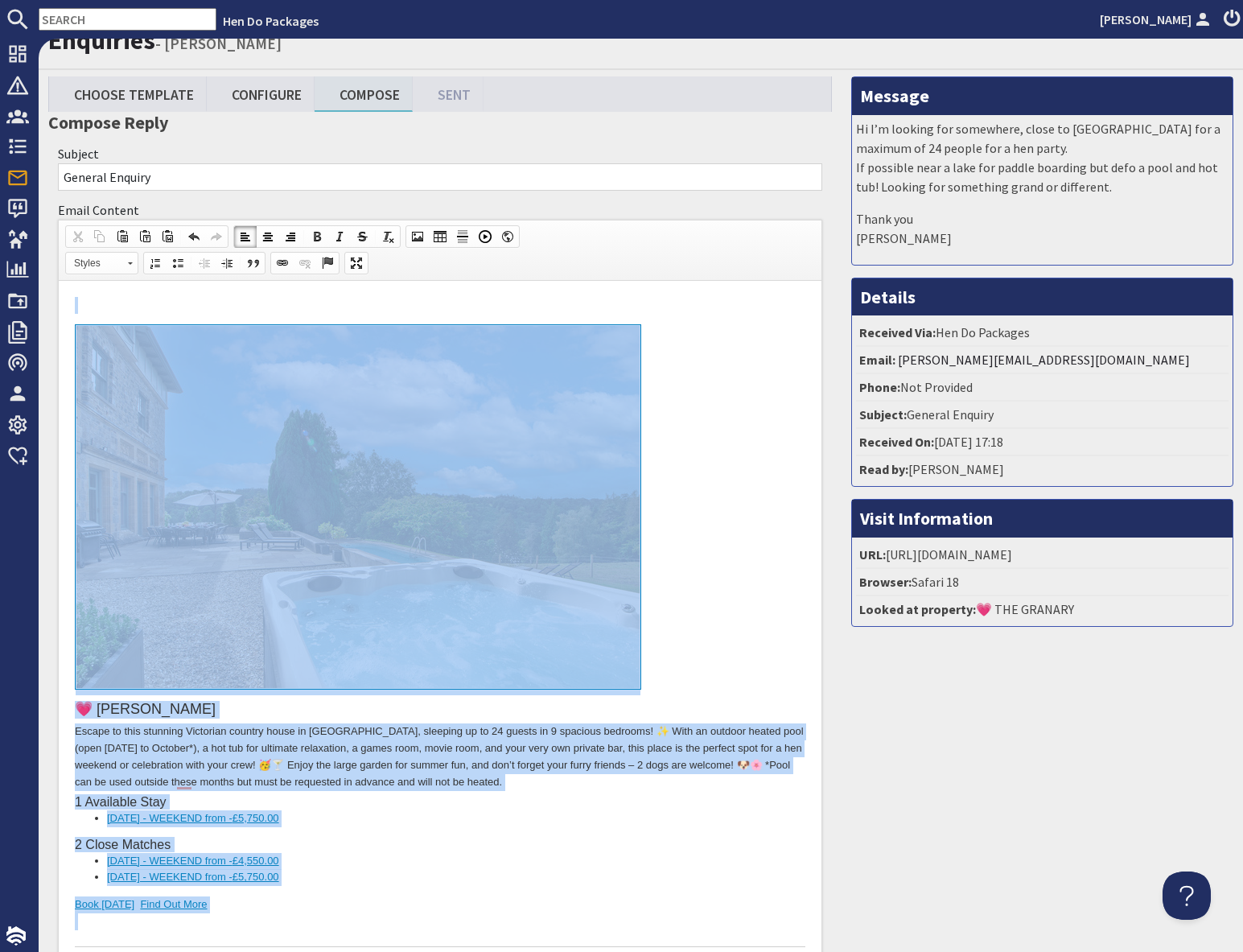
scroll to position [0, 0]
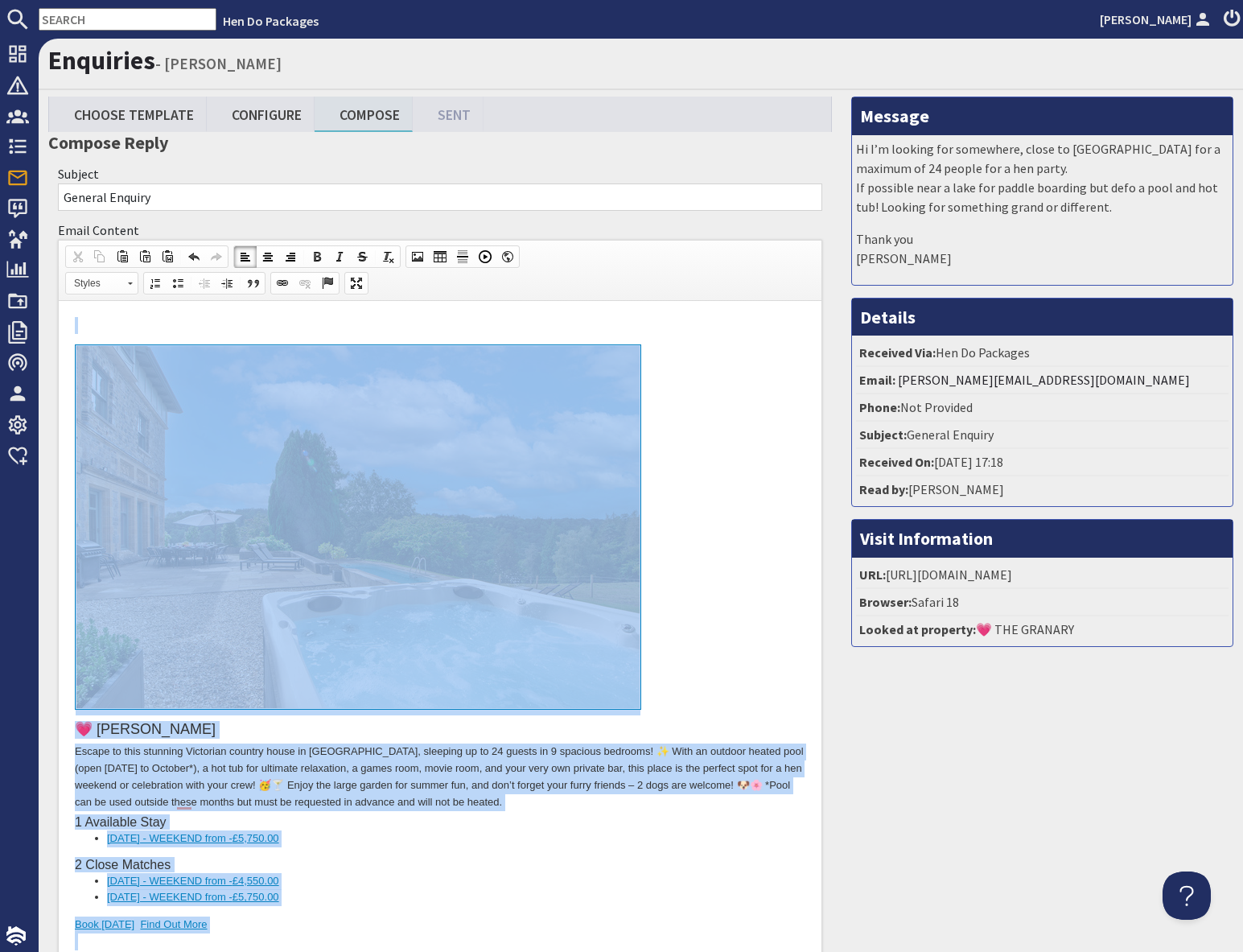
drag, startPoint x: 278, startPoint y: 949, endPoint x: 321, endPoint y: 172, distance: 778.2
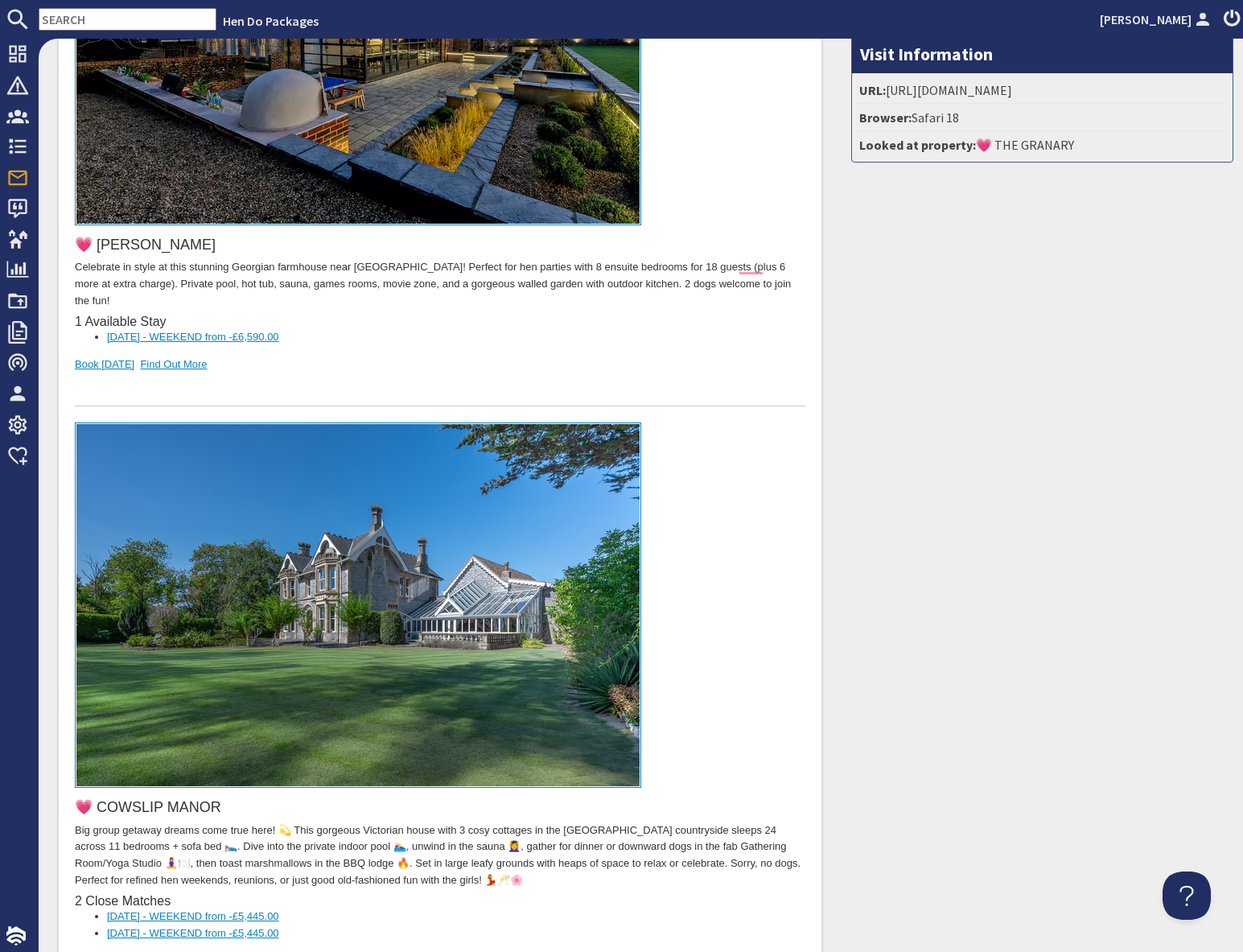
scroll to position [258, 0]
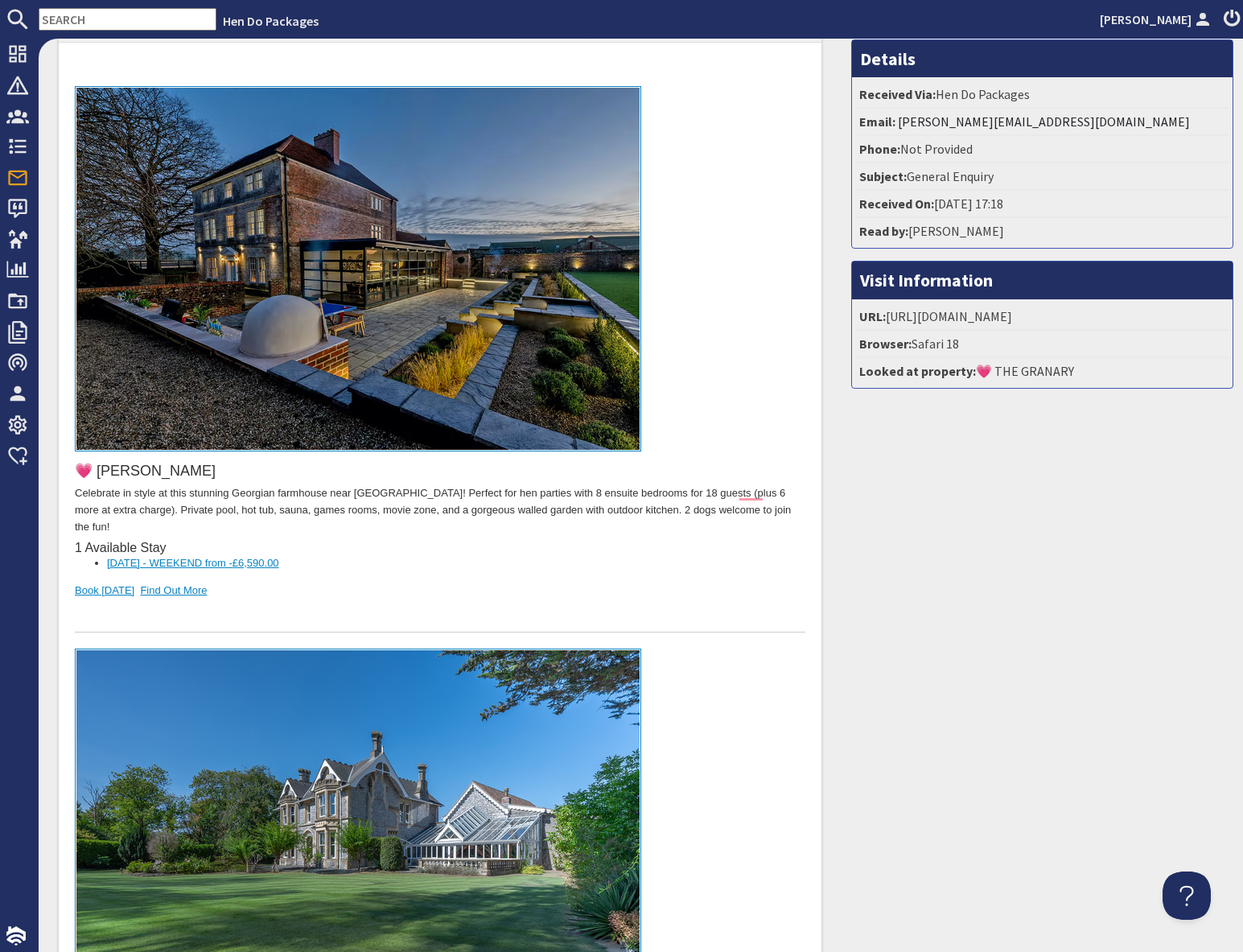
click at [260, 574] on div "💗 HUNKY-DORY Celebrate in style at this stunning Georgian farmhouse near [GEOGR…" at bounding box center [440, 359] width 730 height 546
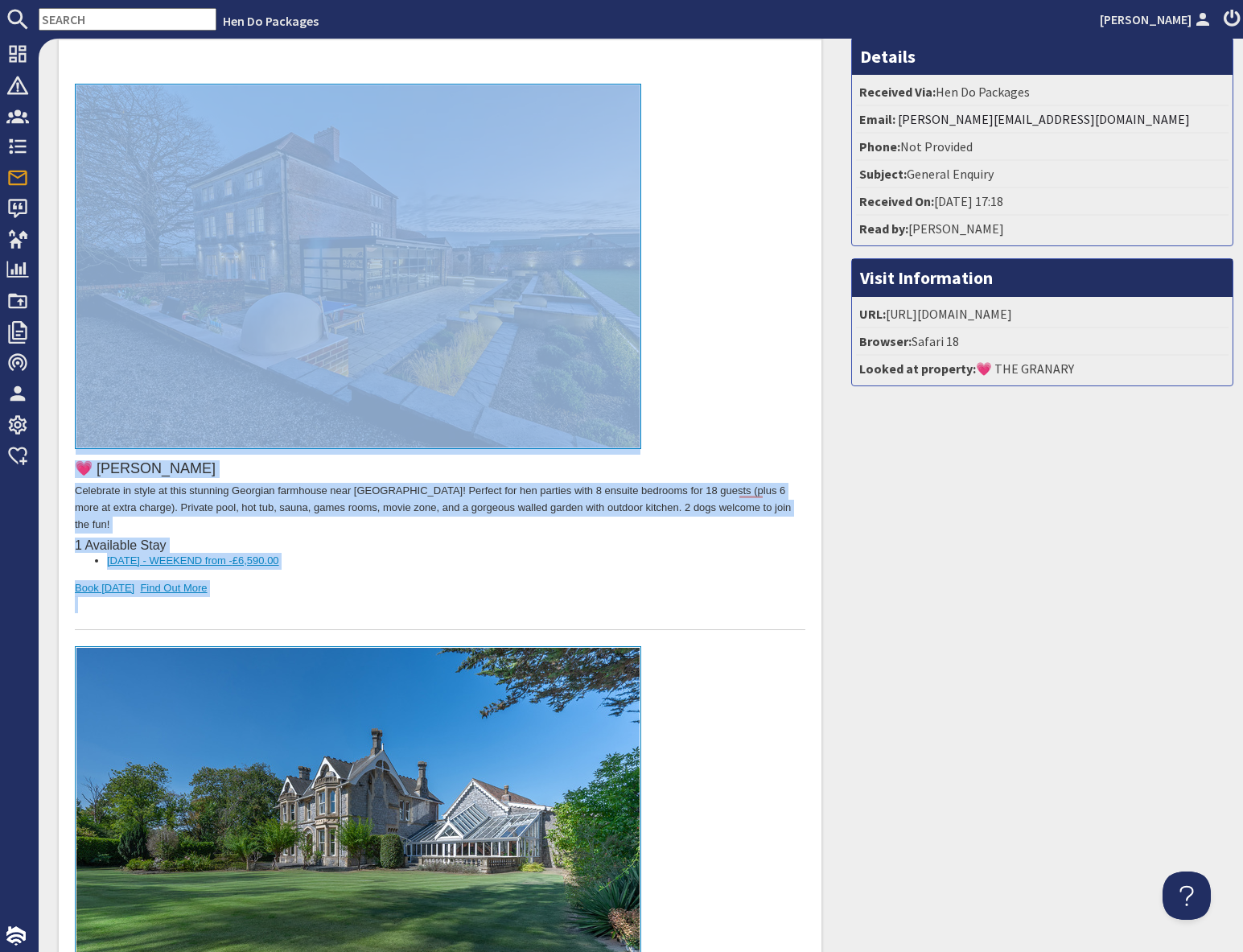
scroll to position [260, 0]
drag, startPoint x: 255, startPoint y: 578, endPoint x: 239, endPoint y: 146, distance: 432.3
click at [239, 146] on div "💗 HUNKY-DORY Celebrate in style at this stunning Georgian farmhouse near [GEOGR…" at bounding box center [440, 358] width 730 height 546
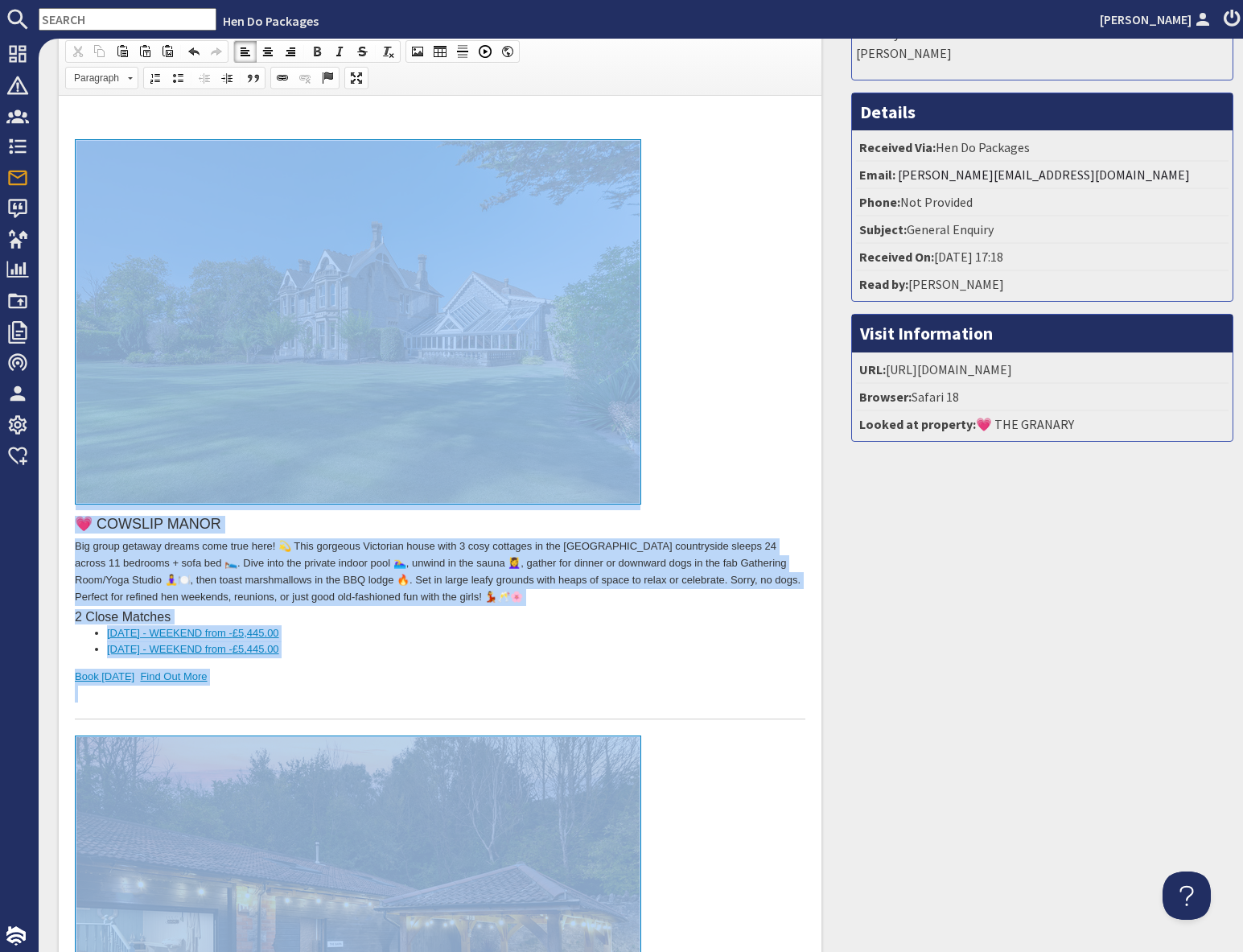
scroll to position [0, 0]
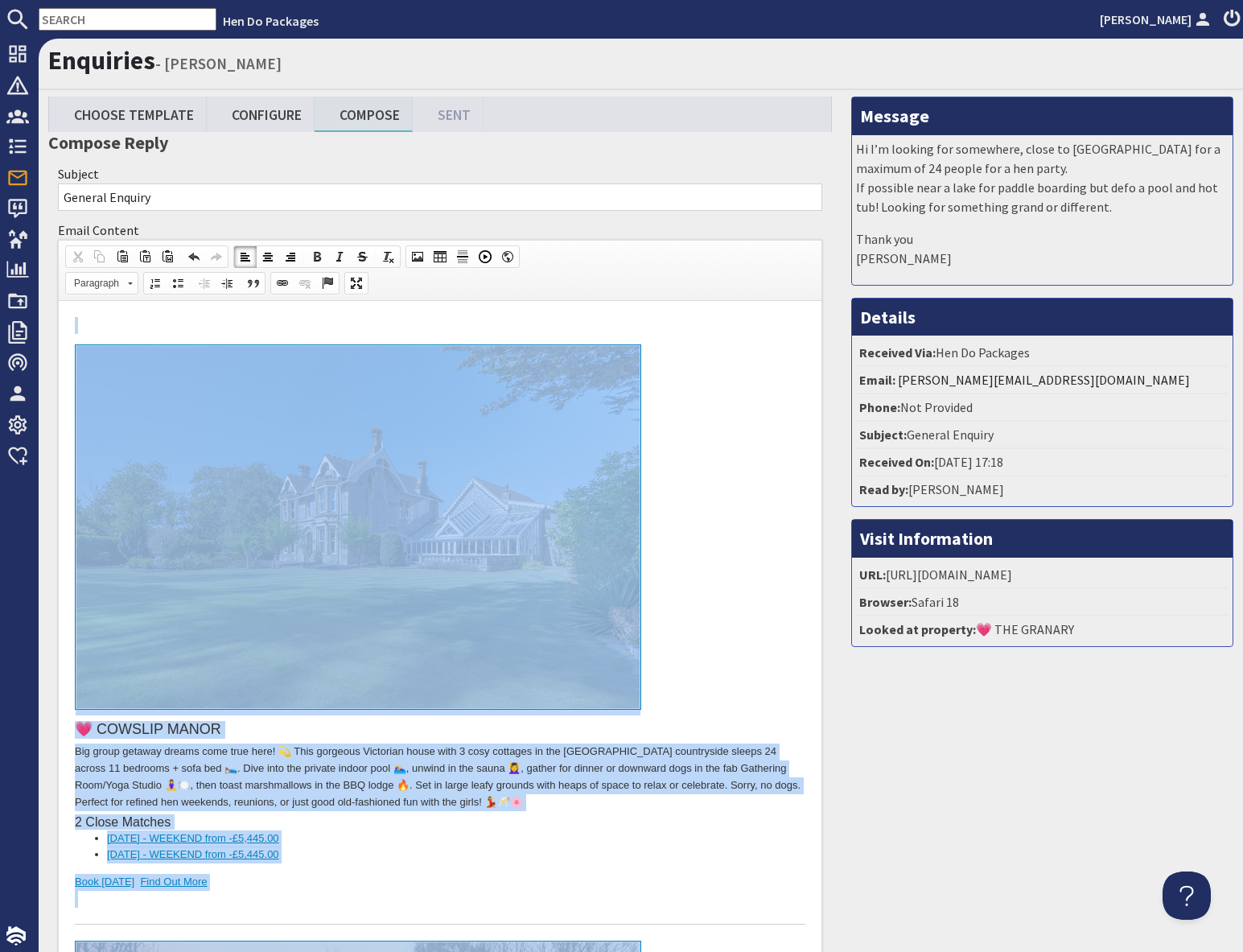
drag, startPoint x: 242, startPoint y: 1500, endPoint x: 238, endPoint y: 58, distance: 1442.0
click at [238, 301] on html "💗 COWSLIP MANOR Big group getaway dreams come true here! 💫 This gorgeous Victor…" at bounding box center [440, 952] width 763 height 1302
copy body "💗 LOREMIP DOLOR Sit ametc adipisc elitse doei temp inci! 💫 Utla etdolore Magnaa…"
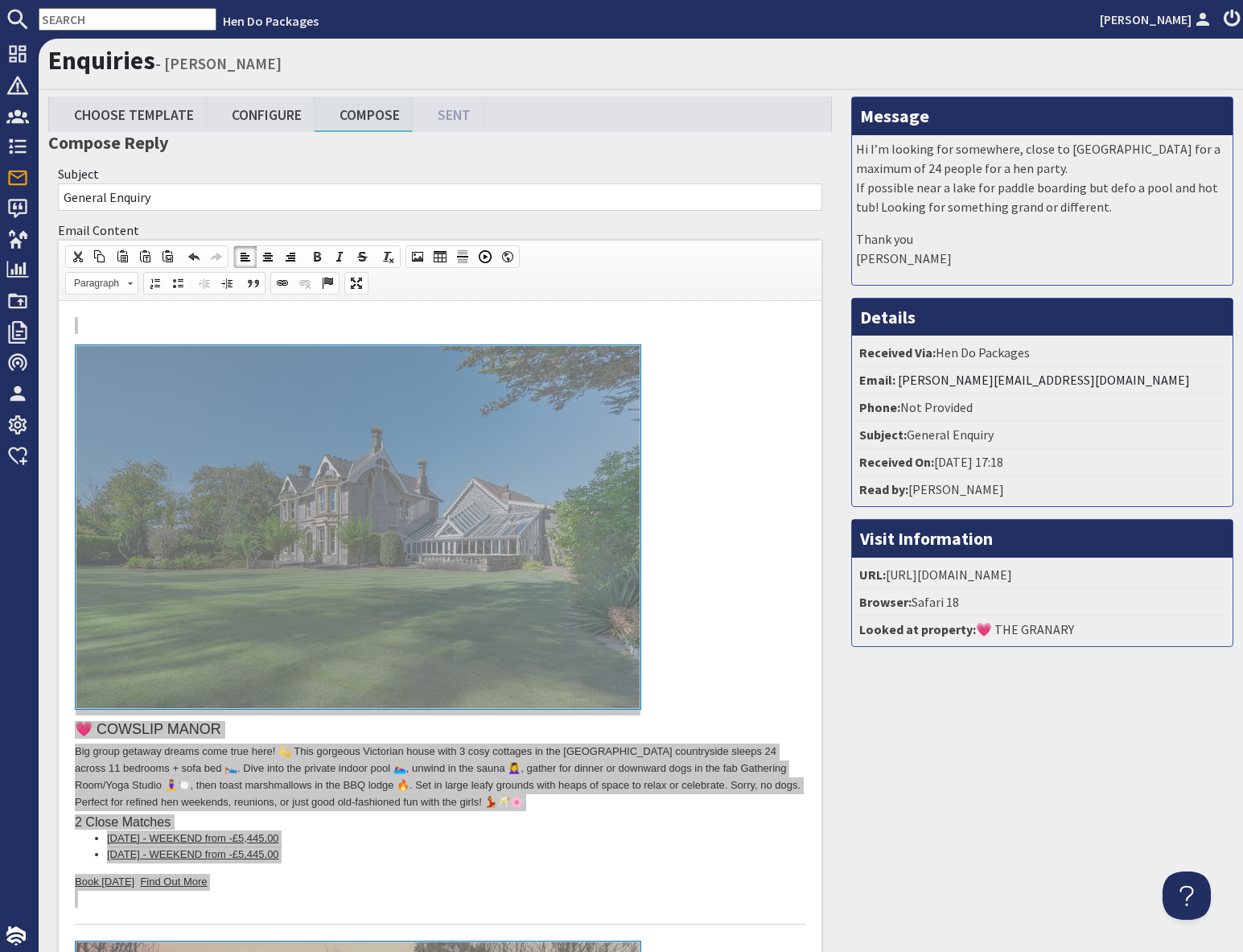
click at [943, 735] on div "Message Hi I’m looking for somewhere, close to [GEOGRAPHIC_DATA] for a maximum …" at bounding box center [1043, 883] width 402 height 1573
